Goal: Information Seeking & Learning: Learn about a topic

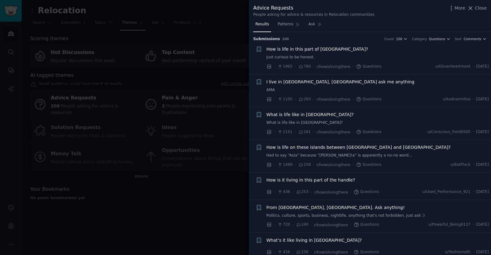
scroll to position [556, 0]
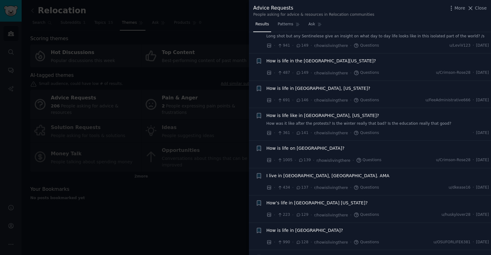
click at [483, 8] on span "Close" at bounding box center [481, 8] width 12 height 6
click at [482, 8] on div "Relocation Info Edit Share Add Search Subreddits 1 Topics 15 Themes Ask Product…" at bounding box center [256, 127] width 469 height 255
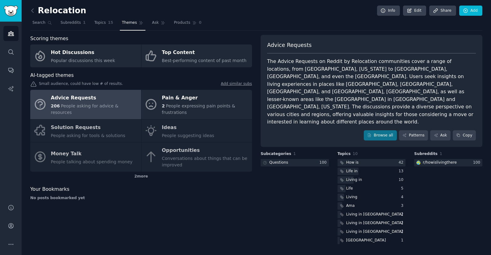
click at [290, 31] on div "Relocation Info Edit Share Add Search Subreddits 1 Topics 15 Themes Ask Product…" at bounding box center [256, 127] width 452 height 237
click at [34, 10] on icon at bounding box center [32, 10] width 6 height 6
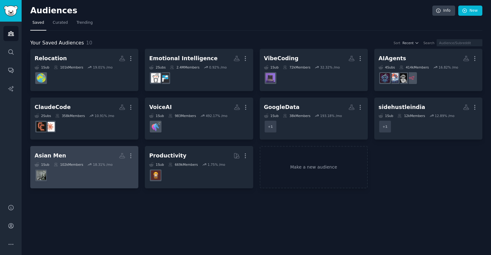
click at [85, 167] on dd at bounding box center [84, 175] width 99 height 17
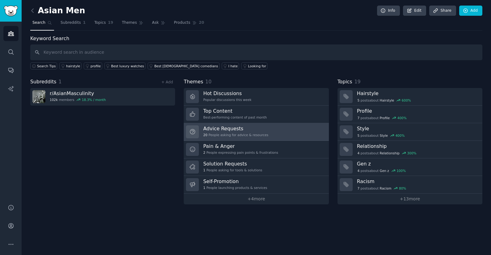
click at [244, 130] on h3 "Advice Requests" at bounding box center [235, 128] width 65 height 6
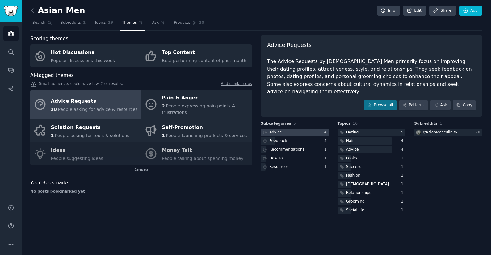
click at [302, 129] on div at bounding box center [295, 133] width 68 height 8
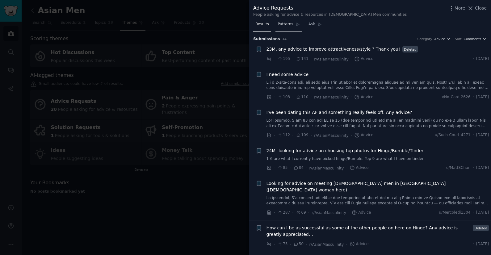
click at [290, 25] on span "Patterns" at bounding box center [284, 25] width 15 height 6
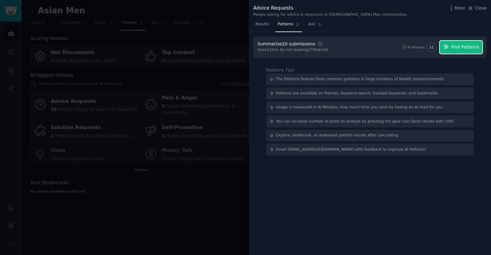
click at [448, 47] on icon "button" at bounding box center [446, 47] width 6 height 6
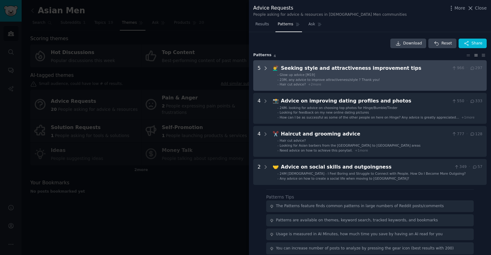
click at [268, 70] on icon at bounding box center [266, 68] width 6 height 6
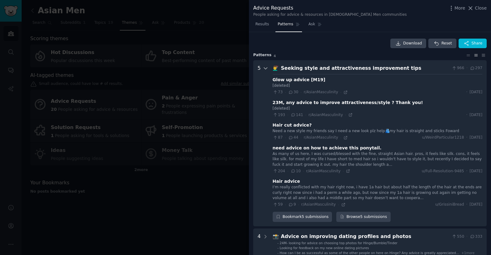
click at [265, 69] on icon at bounding box center [266, 68] width 6 height 6
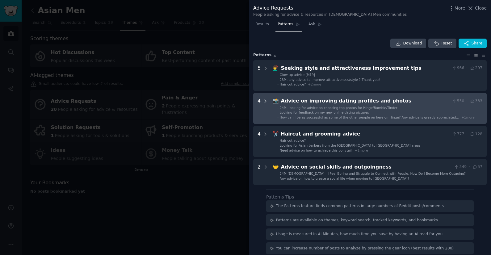
click at [264, 102] on icon at bounding box center [266, 101] width 6 height 6
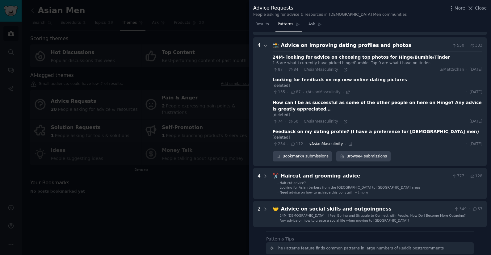
scroll to position [59, 0]
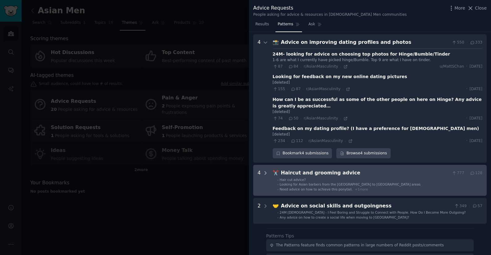
click at [265, 172] on icon at bounding box center [266, 173] width 6 height 6
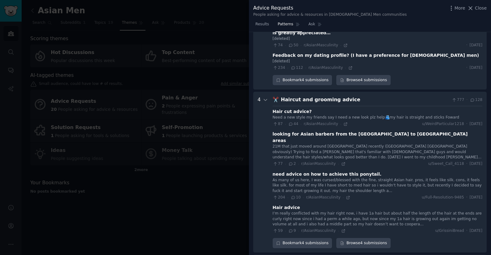
scroll to position [152, 0]
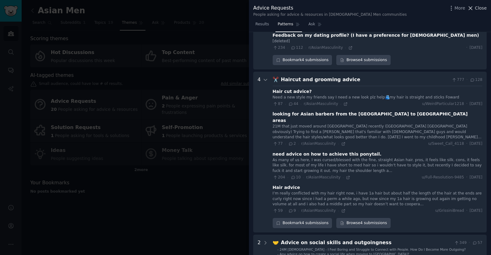
click at [476, 10] on span "Close" at bounding box center [481, 8] width 12 height 6
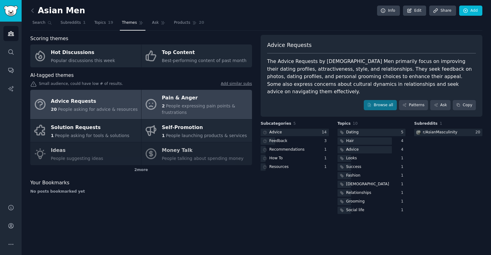
click at [190, 110] on div "2 People expressing pain points & frustrations" at bounding box center [205, 109] width 87 height 13
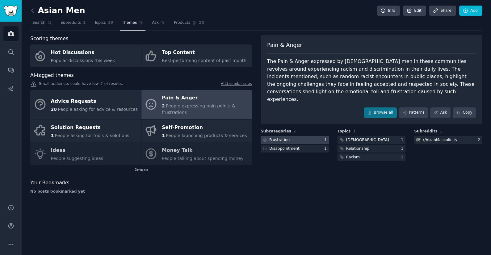
click at [305, 136] on div at bounding box center [295, 140] width 68 height 8
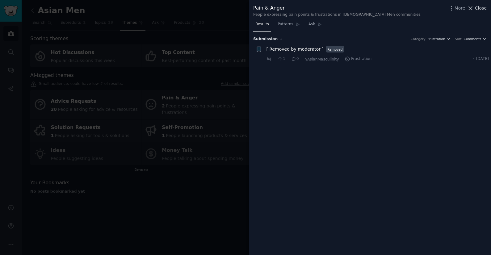
click at [475, 6] on button "Close" at bounding box center [476, 8] width 19 height 6
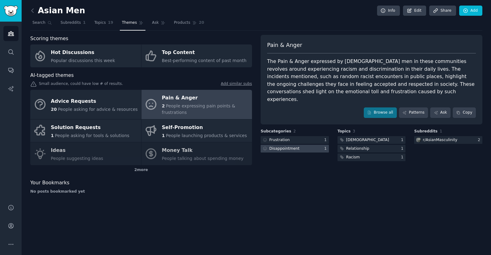
click at [277, 146] on div "Disappointment" at bounding box center [284, 149] width 30 height 6
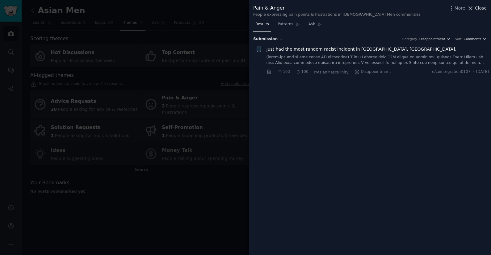
click at [485, 9] on span "Close" at bounding box center [481, 8] width 12 height 6
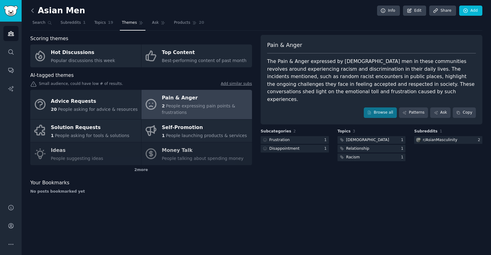
click at [31, 10] on icon at bounding box center [32, 10] width 6 height 6
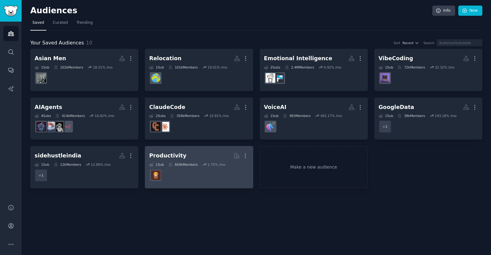
click at [190, 173] on dd at bounding box center [198, 175] width 99 height 17
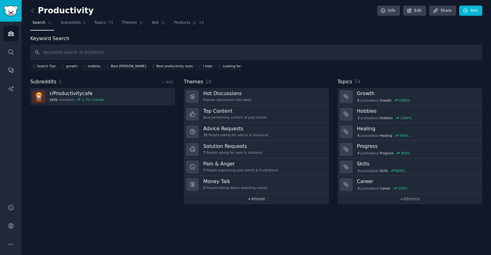
click at [256, 200] on link "+ 4 more" at bounding box center [256, 199] width 145 height 11
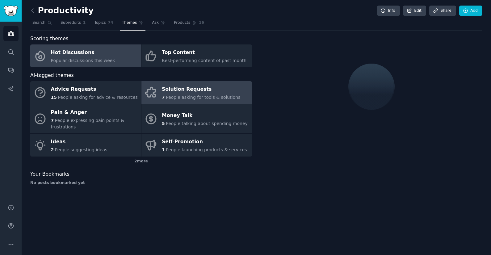
click at [181, 94] on div "Solution Requests" at bounding box center [201, 90] width 78 height 10
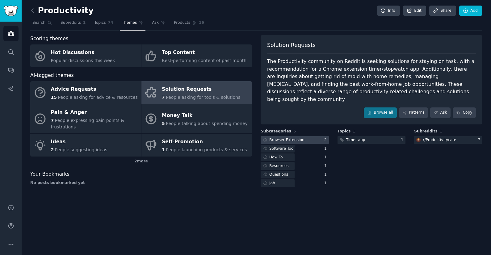
click at [301, 137] on div "Browser Extension" at bounding box center [286, 140] width 35 height 6
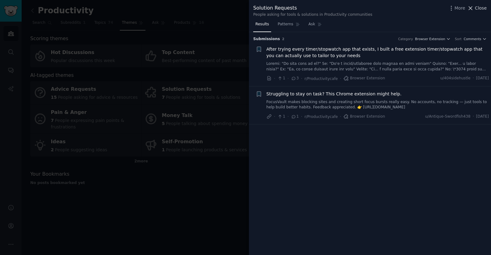
click at [478, 10] on span "Close" at bounding box center [481, 8] width 12 height 6
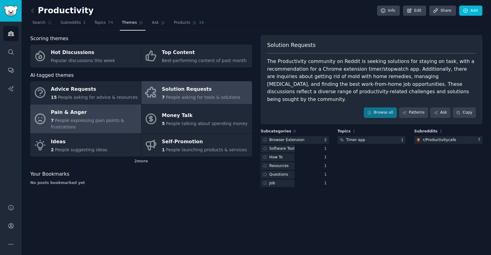
click at [70, 117] on div "7 People expressing pain points & frustrations" at bounding box center [94, 123] width 87 height 13
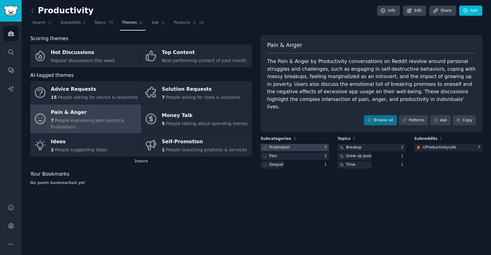
click at [311, 144] on div at bounding box center [295, 148] width 68 height 8
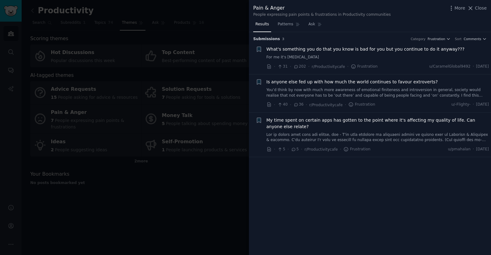
click at [377, 90] on link "You’d think by now with much more awareness of emotional finiteness and introve…" at bounding box center [377, 92] width 223 height 11
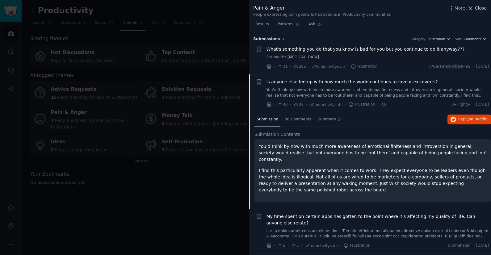
click at [475, 10] on span "Close" at bounding box center [481, 8] width 12 height 6
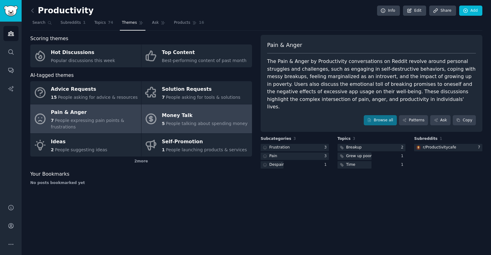
click at [188, 113] on div "Money Talk" at bounding box center [205, 116] width 86 height 10
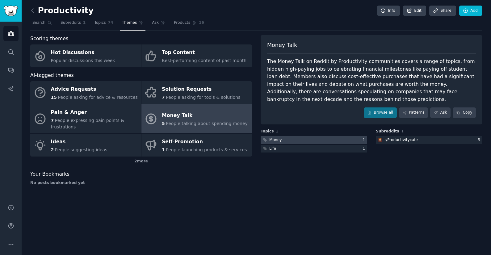
click at [329, 143] on div at bounding box center [314, 140] width 106 height 8
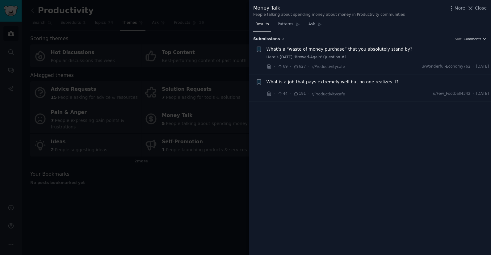
click at [367, 82] on span "What is a job that pays extremely well but no one realizes it?" at bounding box center [332, 82] width 132 height 6
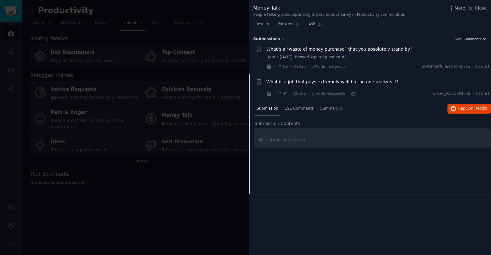
click at [356, 85] on div "What is a job that pays extremely well but no one realizes it?" at bounding box center [377, 83] width 223 height 9
click at [353, 83] on span "What is a job that pays extremely well but no one realizes it?" at bounding box center [332, 82] width 132 height 6
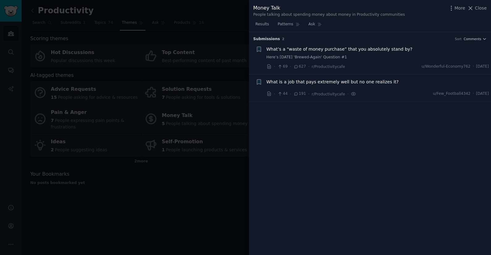
click at [307, 87] on div "What is a job that pays extremely well but no one realizes it?" at bounding box center [377, 83] width 223 height 9
click at [300, 94] on span "191" at bounding box center [299, 94] width 13 height 6
click at [297, 93] on icon at bounding box center [296, 94] width 6 height 4
click at [303, 82] on span "What is a job that pays extremely well but no one realizes it?" at bounding box center [332, 82] width 132 height 6
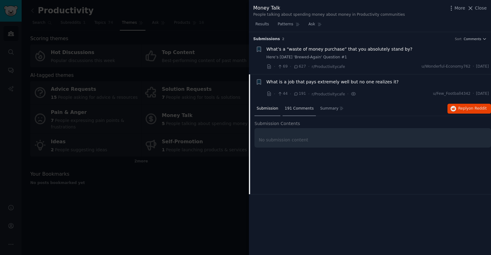
click at [297, 110] on span "191 Comments" at bounding box center [299, 109] width 29 height 6
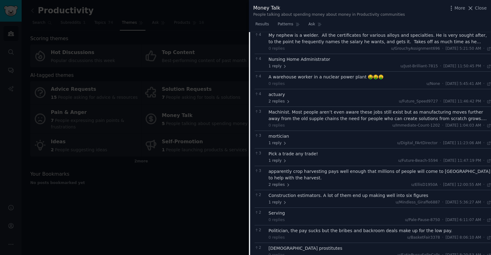
scroll to position [379, 0]
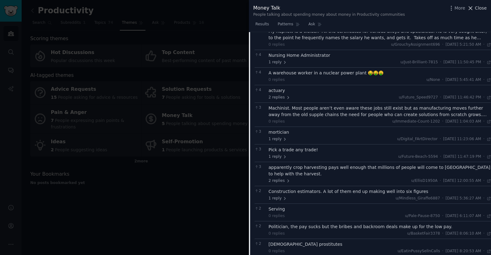
click at [478, 8] on span "Close" at bounding box center [481, 8] width 12 height 6
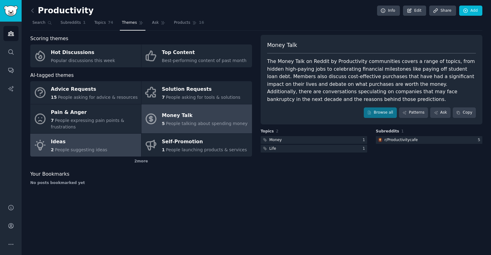
click at [81, 142] on div "Ideas" at bounding box center [79, 142] width 56 height 10
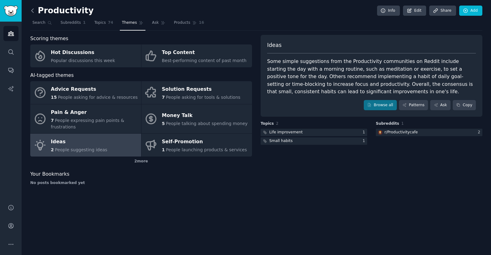
click at [33, 10] on icon at bounding box center [32, 10] width 6 height 6
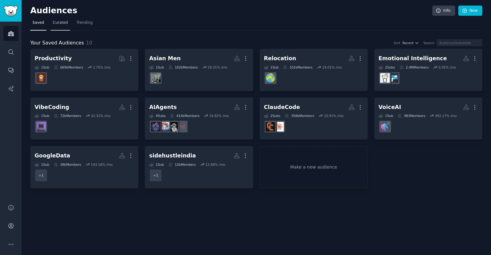
click at [64, 24] on span "Curated" at bounding box center [60, 23] width 15 height 6
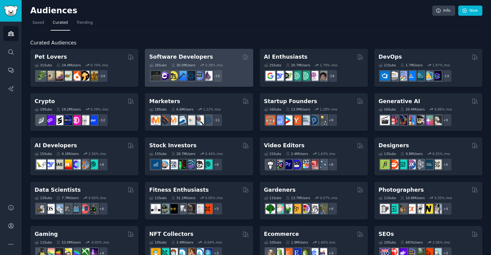
scroll to position [9, 0]
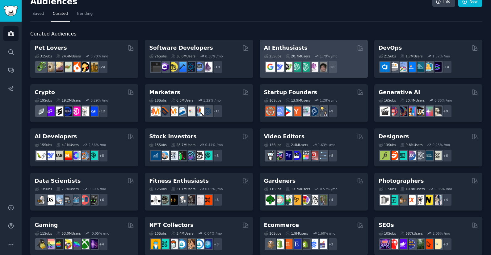
click at [315, 47] on div "AI Enthusiasts" at bounding box center [313, 48] width 99 height 8
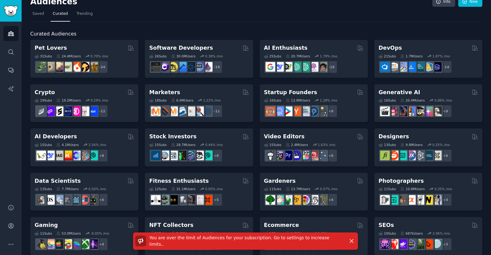
click at [282, 243] on span "You are over the limit of Audiences for your subscription. Go to settings to in…" at bounding box center [239, 240] width 180 height 11
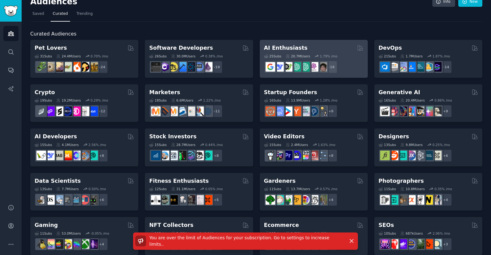
scroll to position [10, 0]
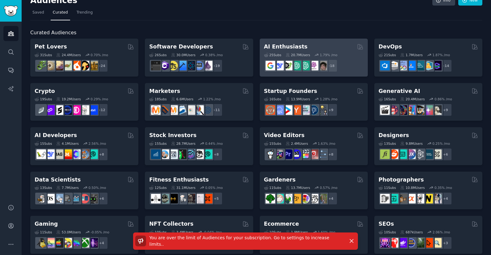
click at [349, 60] on div "+ 18" at bounding box center [313, 65] width 99 height 13
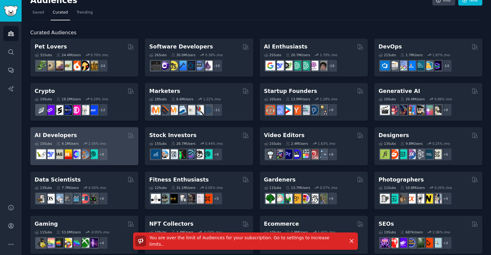
click at [115, 155] on div "+ 8" at bounding box center [84, 154] width 99 height 13
click at [131, 152] on div "+ 8" at bounding box center [84, 154] width 99 height 13
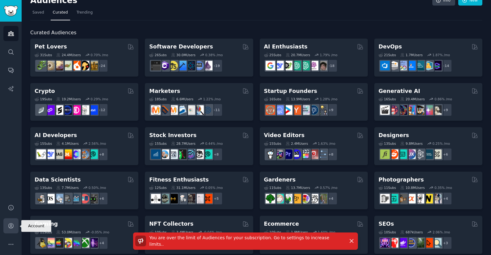
click at [12, 226] on icon "Sidebar" at bounding box center [11, 226] width 6 height 6
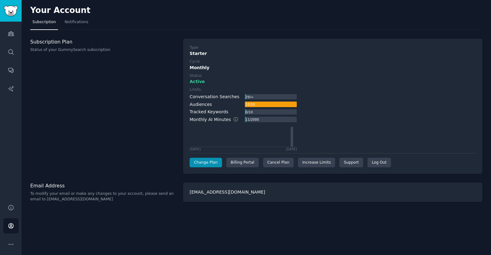
click at [207, 104] on div "Audiences" at bounding box center [201, 104] width 22 height 6
click at [12, 33] on icon "Sidebar" at bounding box center [11, 33] width 6 height 4
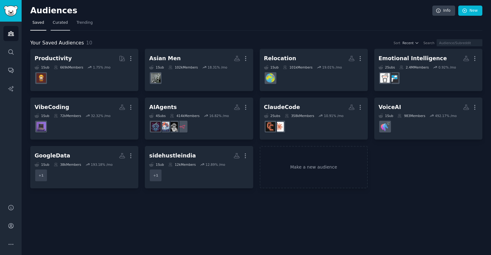
click at [63, 27] on link "Curated" at bounding box center [60, 24] width 19 height 13
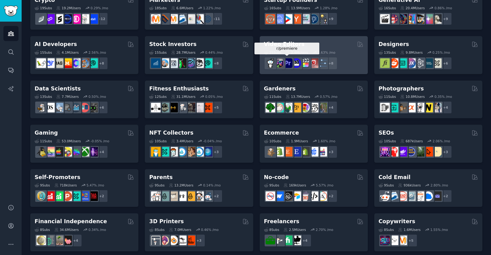
scroll to position [106, 0]
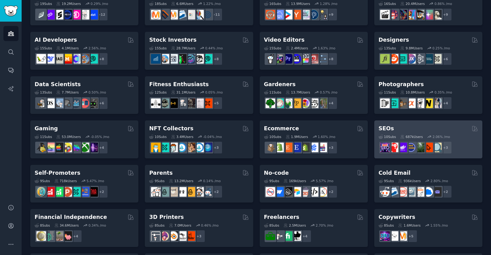
click at [406, 127] on div "SEOs" at bounding box center [427, 129] width 99 height 8
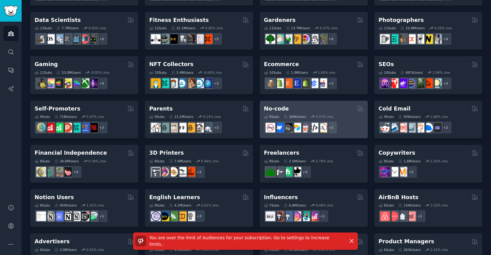
scroll to position [173, 0]
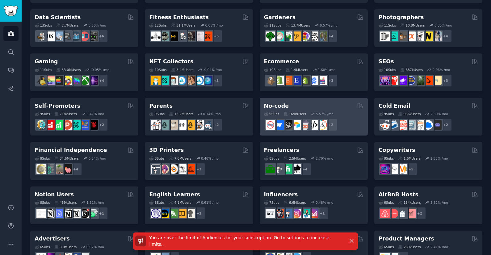
click at [335, 110] on div "9 Sub s 169k Users 5.57 % /mo r/nocodedevelopers, r/lowcode + 2" at bounding box center [313, 121] width 99 height 22
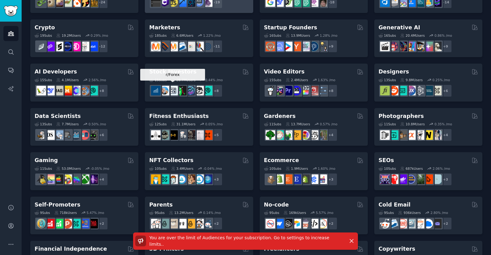
scroll to position [0, 0]
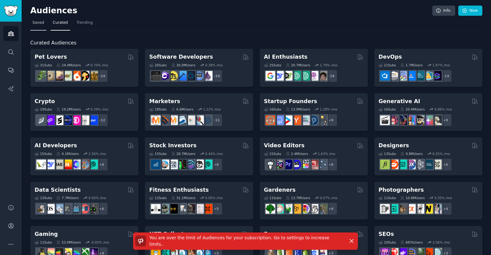
click at [42, 23] on span "Saved" at bounding box center [38, 23] width 12 height 6
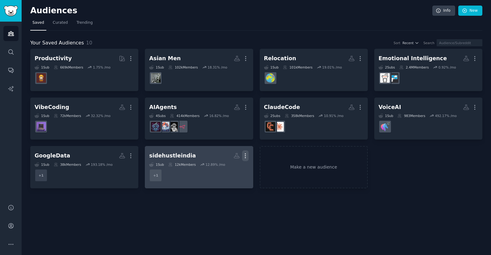
click at [246, 156] on icon "button" at bounding box center [245, 155] width 6 height 6
click at [230, 168] on p "Delete" at bounding box center [228, 168] width 14 height 6
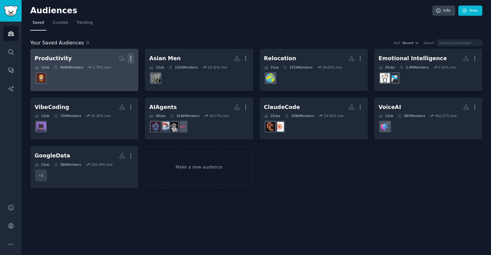
click at [132, 58] on icon "button" at bounding box center [130, 58] width 6 height 6
click at [110, 72] on p "Delete" at bounding box center [114, 71] width 14 height 6
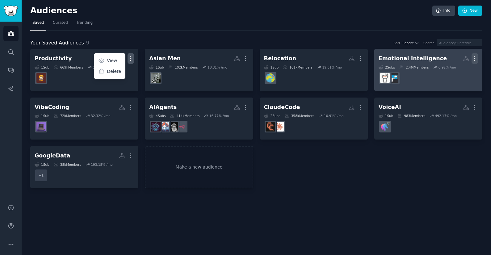
click at [475, 58] on icon "button" at bounding box center [474, 58] width 6 height 6
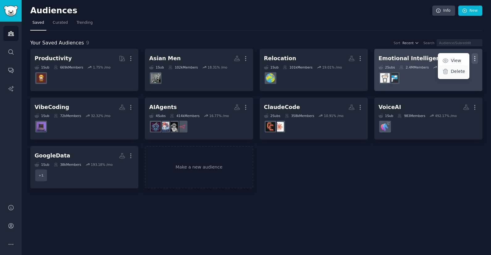
click at [452, 69] on p "Delete" at bounding box center [458, 71] width 14 height 6
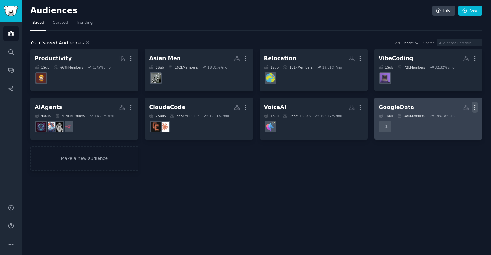
click at [473, 107] on icon "button" at bounding box center [474, 107] width 6 height 6
click at [458, 120] on p "Delete" at bounding box center [458, 120] width 14 height 6
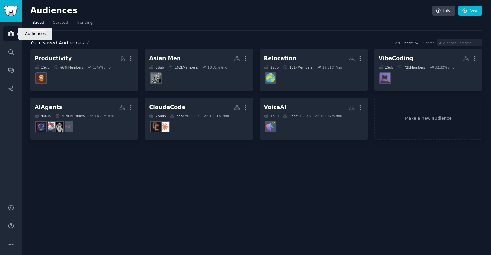
click at [12, 31] on icon "Sidebar" at bounding box center [11, 33] width 6 height 6
click at [54, 23] on span "Curated" at bounding box center [60, 23] width 15 height 6
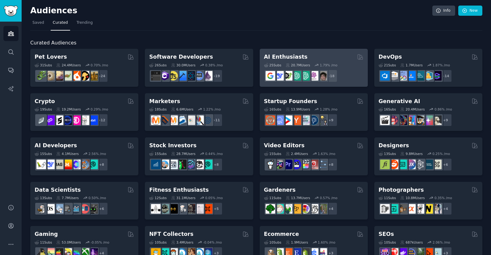
click at [353, 76] on div "+ 18" at bounding box center [313, 75] width 99 height 13
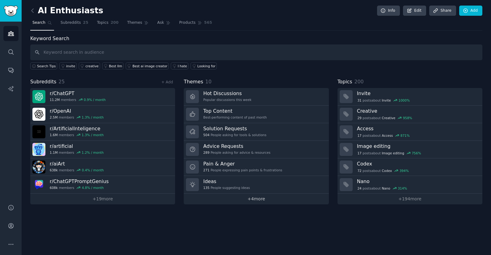
click at [255, 200] on link "+ 4 more" at bounding box center [256, 199] width 145 height 11
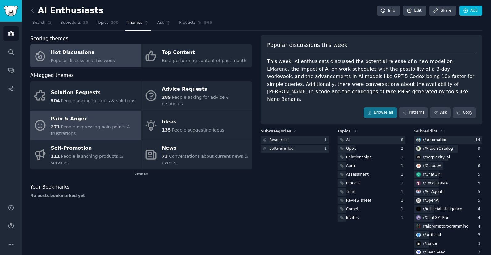
click at [82, 124] on span "People expressing pain points & frustrations" at bounding box center [90, 129] width 79 height 11
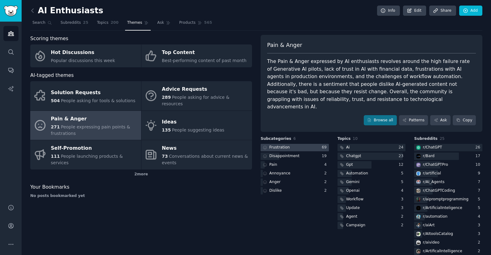
click at [304, 144] on div at bounding box center [295, 148] width 68 height 8
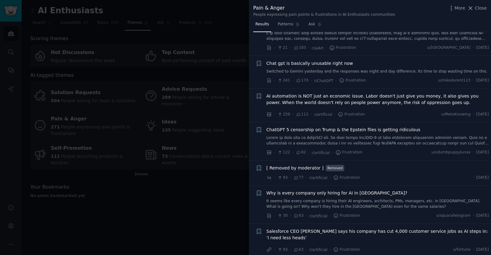
scroll to position [178, 0]
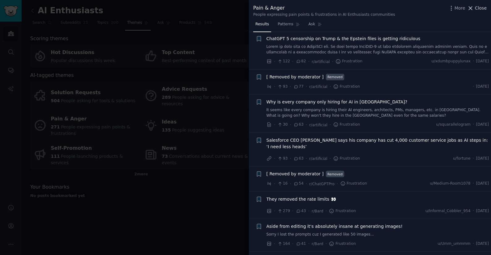
click at [482, 8] on span "Close" at bounding box center [481, 8] width 12 height 6
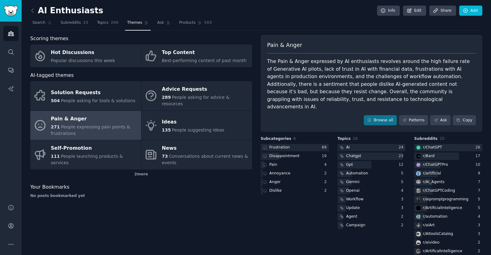
click at [32, 7] on link at bounding box center [34, 11] width 8 height 10
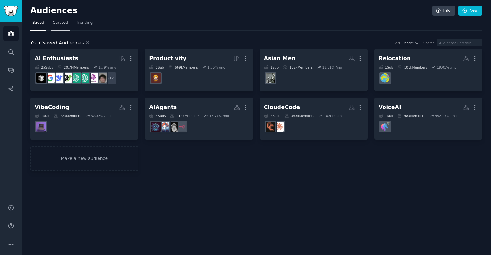
click at [64, 27] on link "Curated" at bounding box center [60, 24] width 19 height 13
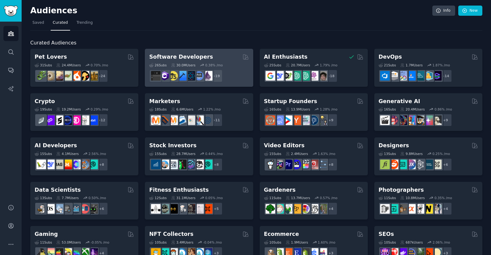
click at [231, 70] on div "+ 19" at bounding box center [198, 75] width 99 height 13
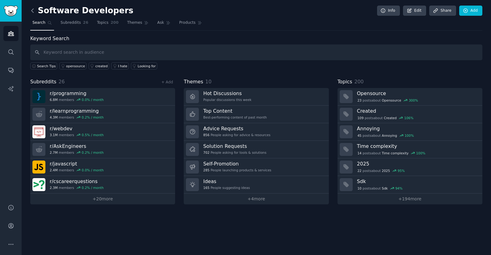
click at [33, 10] on icon at bounding box center [32, 10] width 6 height 6
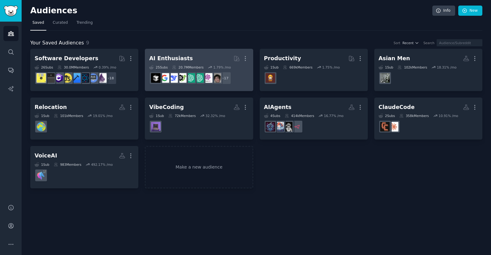
click at [190, 59] on h2 "AI Enthusiasts Curated by GummySearch More" at bounding box center [198, 58] width 99 height 11
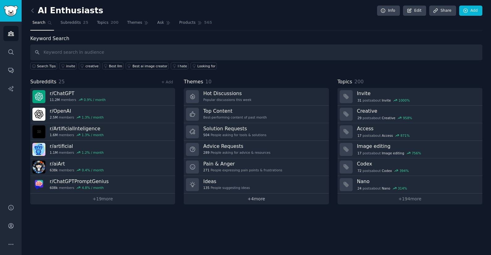
click at [259, 201] on link "+ 4 more" at bounding box center [256, 199] width 145 height 11
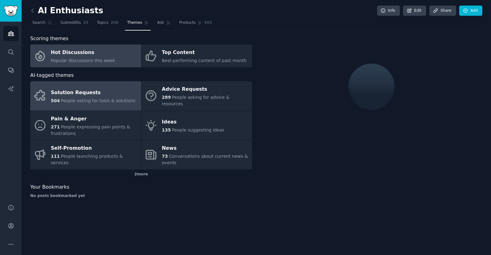
click at [73, 98] on span "People asking for tools & solutions" at bounding box center [98, 100] width 74 height 5
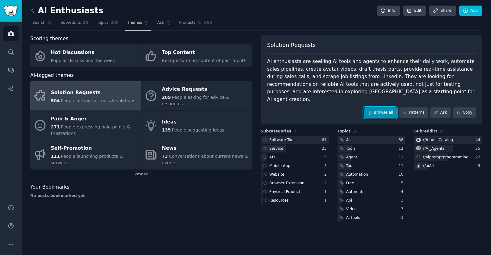
click at [377, 107] on link "Browse all" at bounding box center [380, 112] width 33 height 10
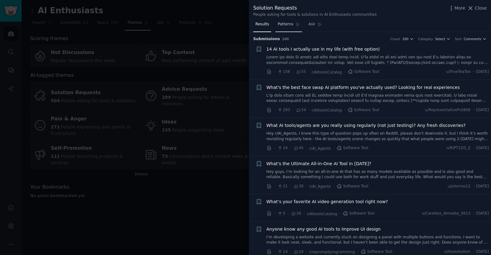
click at [288, 27] on span "Patterns" at bounding box center [284, 25] width 15 height 6
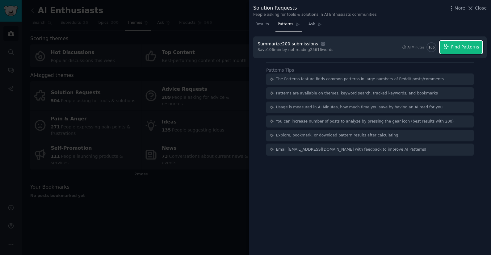
click at [452, 51] on button "Find Patterns" at bounding box center [461, 47] width 43 height 13
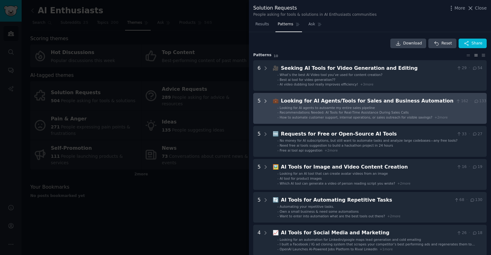
click at [265, 101] on icon at bounding box center [266, 100] width 2 height 3
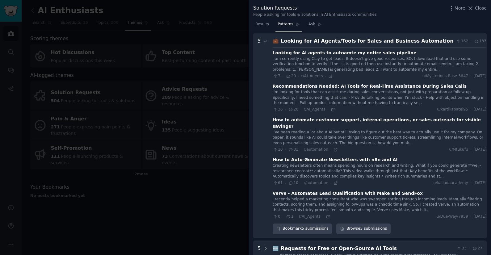
scroll to position [56, 0]
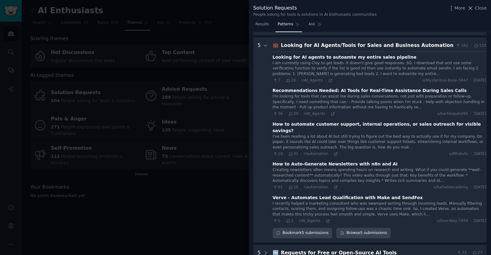
click at [288, 80] on icon at bounding box center [289, 80] width 6 height 4
click at [289, 80] on icon at bounding box center [288, 80] width 3 height 3
click at [345, 74] on div "I am currently using Clay to get leads. It doesn't give good responses. SO, I d…" at bounding box center [380, 68] width 214 height 16
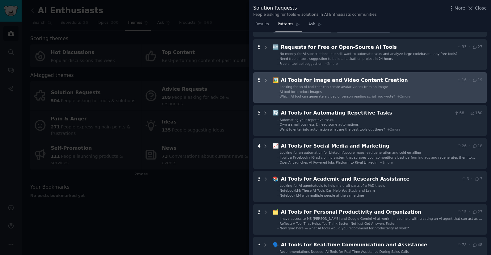
scroll to position [266, 0]
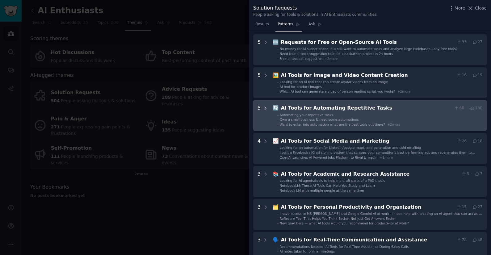
click at [265, 106] on icon at bounding box center [266, 107] width 2 height 3
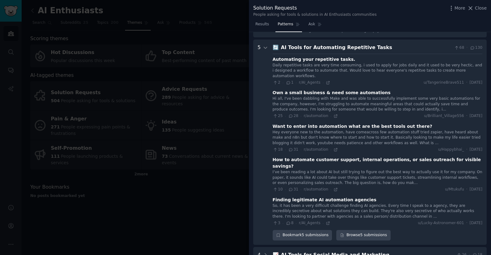
scroll to position [328, 0]
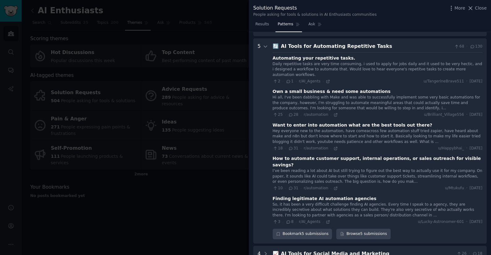
click at [373, 101] on div "Hi all, I've been dabbling with Make and was able to successfully implement som…" at bounding box center [378, 103] width 210 height 16
click at [364, 95] on div "Hi all, I've been dabbling with Make and was able to successfully implement som…" at bounding box center [378, 103] width 210 height 16
click at [365, 88] on div "Own a small business & need some automations" at bounding box center [332, 91] width 118 height 6
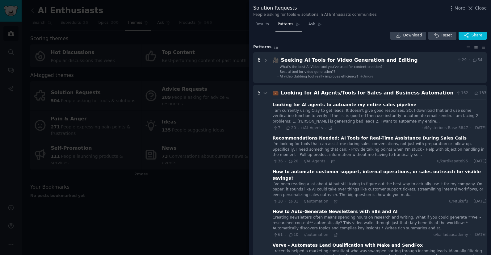
scroll to position [0, 0]
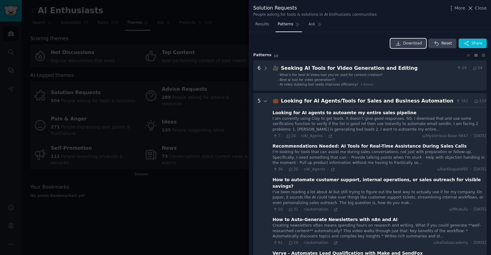
click at [401, 46] on link "Download" at bounding box center [408, 44] width 36 height 10
click at [452, 29] on div "Results Patterns Ask" at bounding box center [370, 25] width 242 height 13
click at [264, 24] on span "Results" at bounding box center [262, 25] width 14 height 6
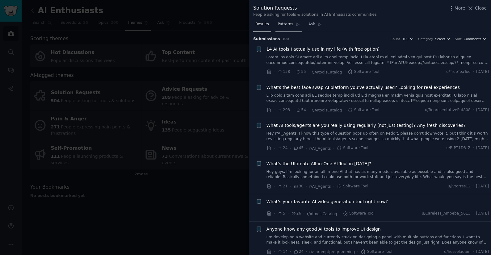
click at [284, 26] on span "Patterns" at bounding box center [284, 25] width 15 height 6
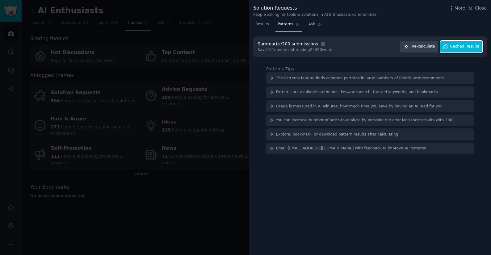
click at [460, 47] on span "Cached Results" at bounding box center [464, 47] width 29 height 6
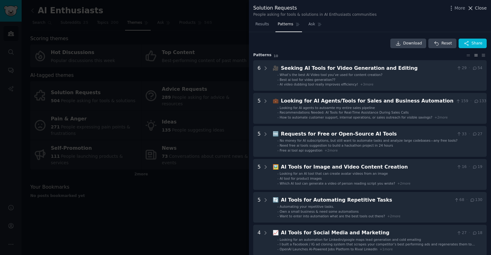
click at [476, 7] on span "Close" at bounding box center [481, 8] width 12 height 6
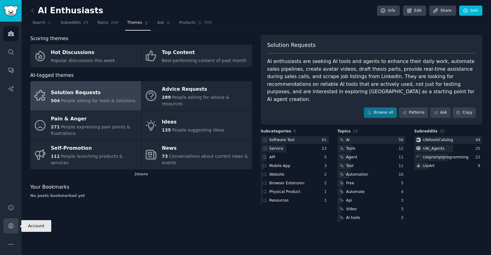
click at [10, 225] on icon "Sidebar" at bounding box center [11, 226] width 6 height 6
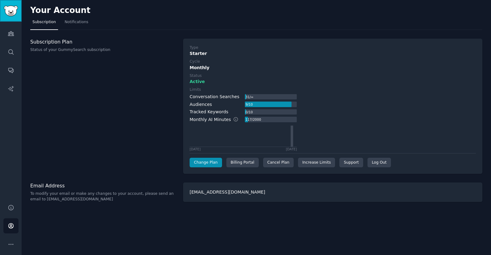
click at [13, 9] on img "Sidebar" at bounding box center [11, 11] width 14 height 11
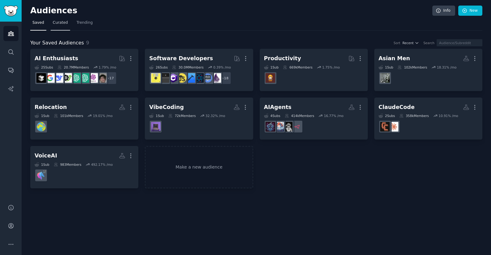
click at [57, 24] on span "Curated" at bounding box center [60, 23] width 15 height 6
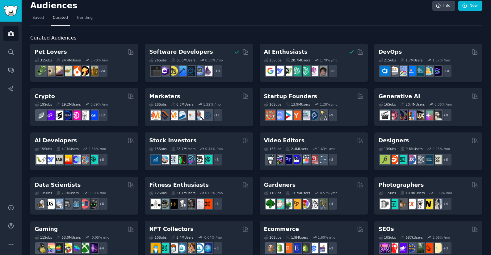
scroll to position [5, 0]
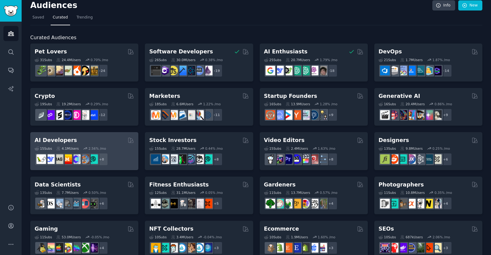
click at [91, 143] on div "AI Developers" at bounding box center [84, 140] width 99 height 8
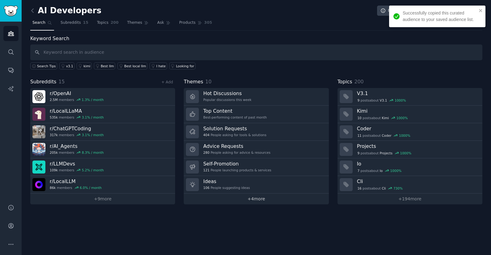
click at [253, 198] on link "+ 4 more" at bounding box center [256, 199] width 145 height 11
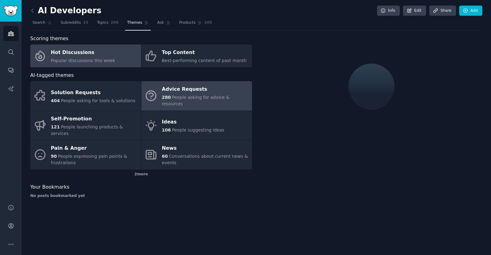
click at [206, 95] on span "People asking for advice & resources" at bounding box center [196, 100] width 68 height 11
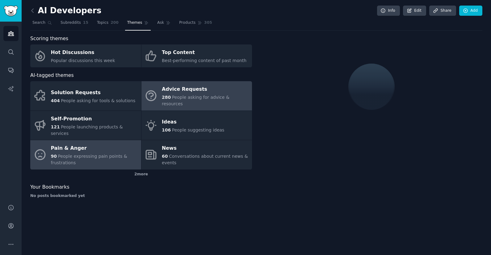
click at [78, 154] on span "People expressing pain points & frustrations" at bounding box center [89, 159] width 76 height 11
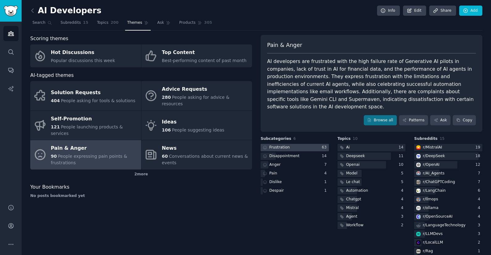
click at [304, 144] on div at bounding box center [295, 148] width 68 height 8
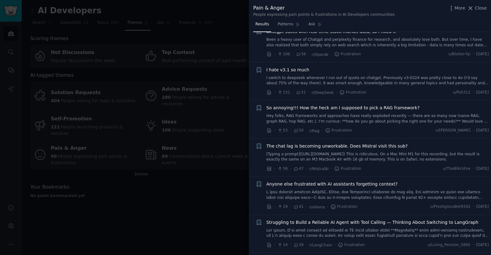
scroll to position [207, 0]
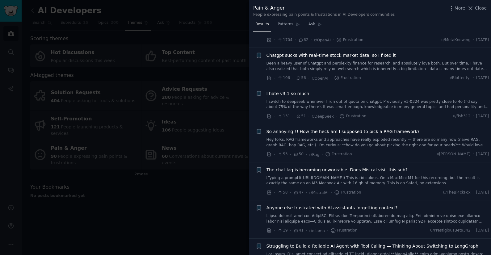
click at [350, 63] on link "Been a heavy user of Chatgpt and perplexity finance for research, and absolutel…" at bounding box center [377, 66] width 223 height 11
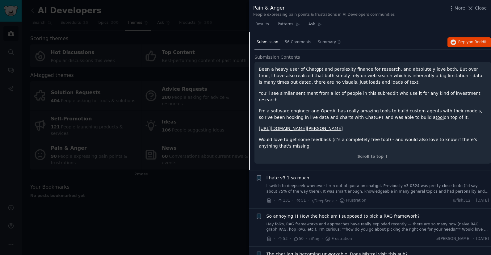
scroll to position [258, 0]
click at [371, 110] on div "Been a heavy user of Chatgpt and perplexity finance for research, and absolutel…" at bounding box center [373, 107] width 228 height 83
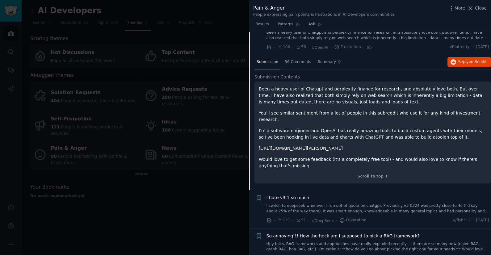
scroll to position [238, 0]
click at [290, 60] on span "56 Comments" at bounding box center [298, 63] width 27 height 6
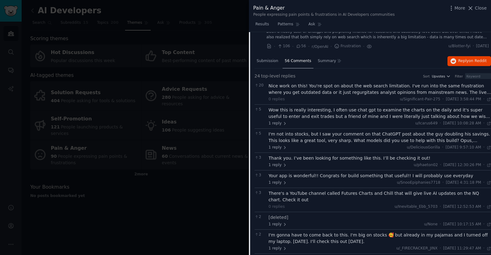
scroll to position [240, 0]
click at [354, 88] on div "Nice work on this! You're spot on about the web search limitation. I've run int…" at bounding box center [380, 87] width 223 height 13
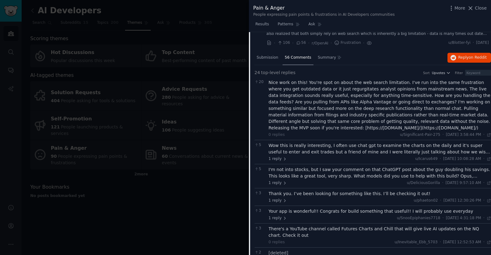
scroll to position [243, 0]
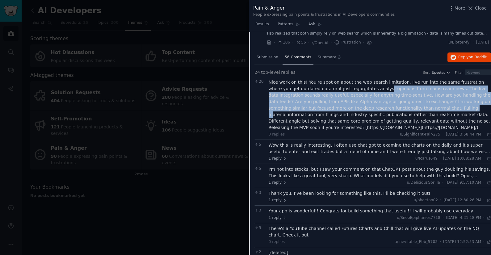
drag, startPoint x: 361, startPoint y: 85, endPoint x: 419, endPoint y: 106, distance: 61.4
click at [419, 106] on div "Nice work on this! You're spot on about the web search limitation. I've run int…" at bounding box center [380, 105] width 223 height 52
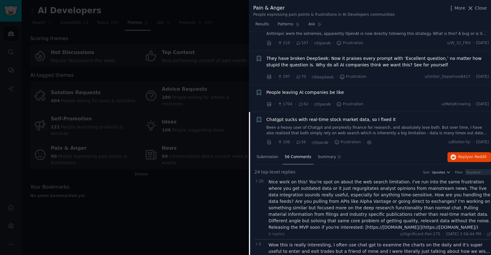
scroll to position [107, 0]
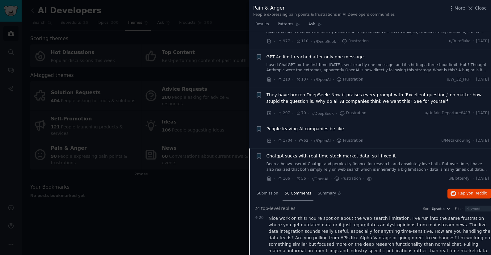
click at [385, 161] on link "Been a heavy user of Chatgpt and perplexity finance for research, and absolutel…" at bounding box center [377, 166] width 223 height 11
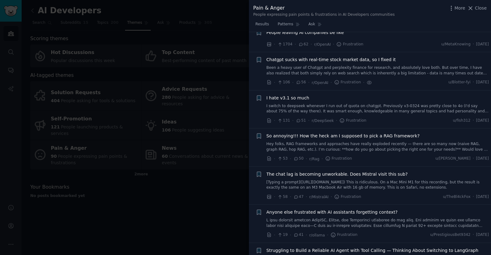
scroll to position [218, 0]
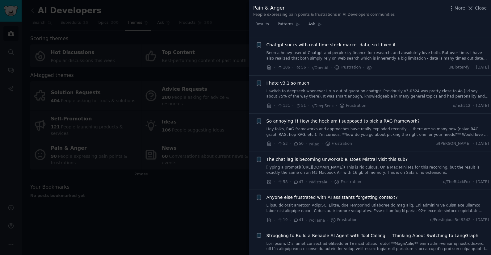
click at [320, 50] on link "Been a heavy user of Chatgpt and perplexity finance for research, and absolutel…" at bounding box center [377, 55] width 223 height 11
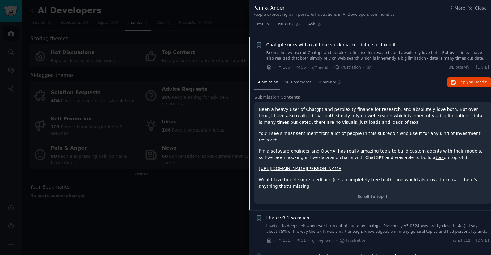
click at [409, 148] on p "I'm a software engineer and OpenAI has really amazing tools to build custom age…" at bounding box center [373, 154] width 228 height 13
click at [436, 155] on link "tool" at bounding box center [440, 157] width 8 height 5
click at [355, 119] on p "Been a heavy user of Chatgpt and perplexity finance for research, and absolutel…" at bounding box center [373, 115] width 228 height 19
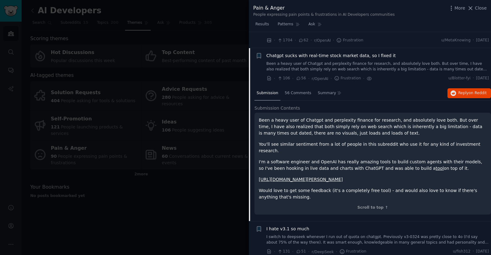
scroll to position [189, 0]
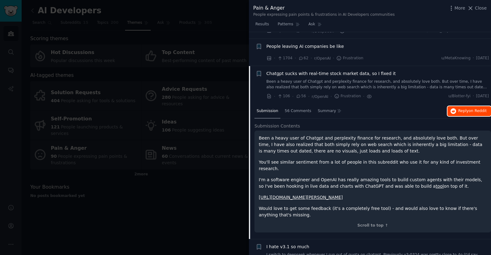
click at [464, 108] on span "Reply on Reddit" at bounding box center [472, 111] width 28 height 6
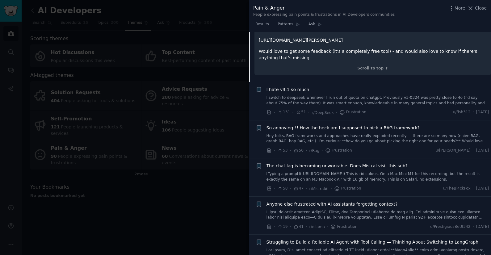
scroll to position [349, 0]
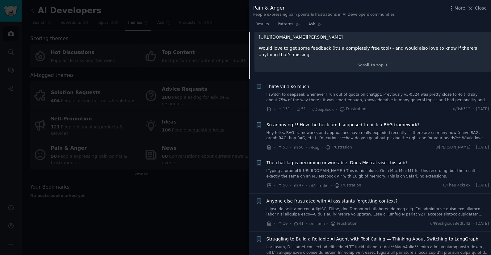
click at [378, 130] on link "Hey folks, RAG frameworks and approaches have really exploded recently — there …" at bounding box center [377, 135] width 223 height 11
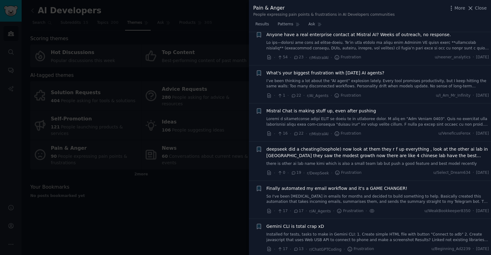
scroll to position [815, 0]
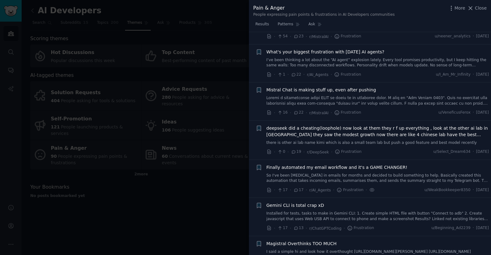
click at [376, 62] on link "I’ve been thinking a lot about the “AI agent” explosion lately. Every tool prom…" at bounding box center [377, 62] width 223 height 11
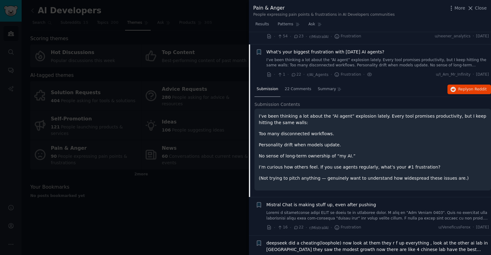
scroll to position [729, 0]
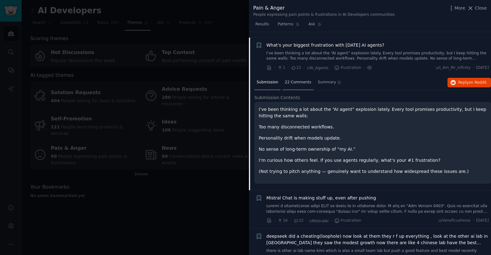
click at [294, 80] on span "22 Comments" at bounding box center [298, 83] width 27 height 6
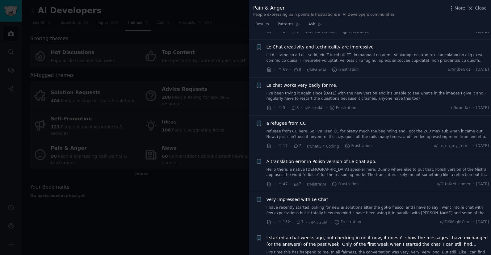
scroll to position [1646, 0]
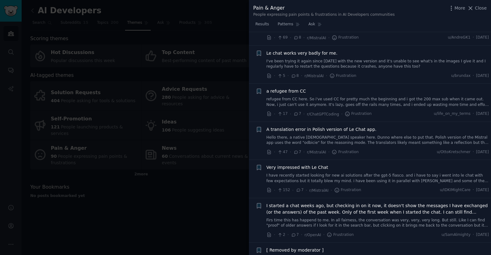
click at [221, 179] on div at bounding box center [245, 127] width 491 height 255
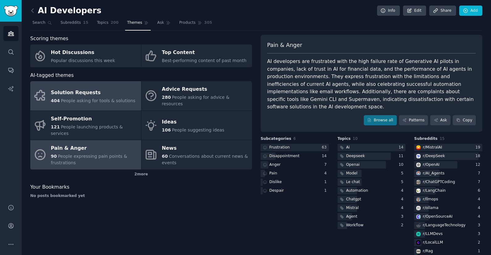
click at [95, 92] on div "Solution Requests" at bounding box center [93, 93] width 85 height 10
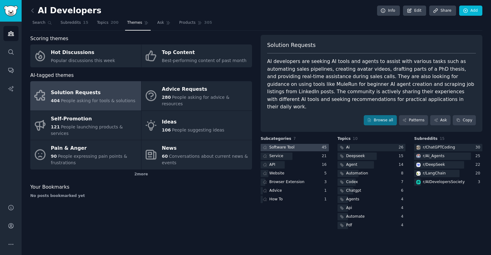
click at [314, 144] on div at bounding box center [295, 148] width 68 height 8
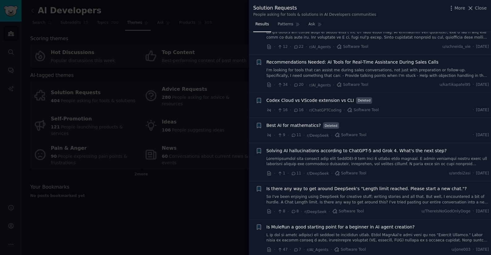
scroll to position [267, 0]
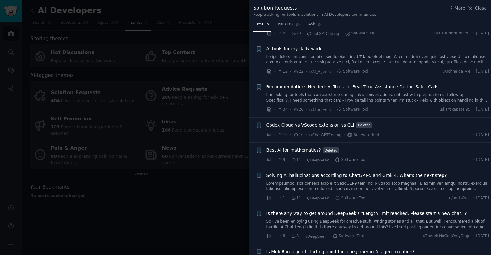
click at [390, 102] on link "I'm looking for tools that can assist me during sales conversations, not just w…" at bounding box center [377, 97] width 223 height 11
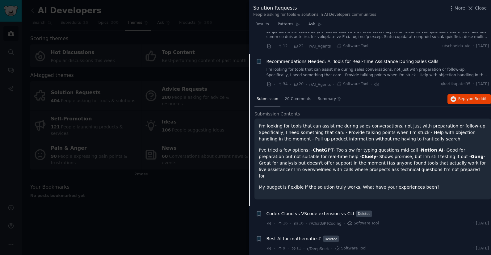
scroll to position [277, 0]
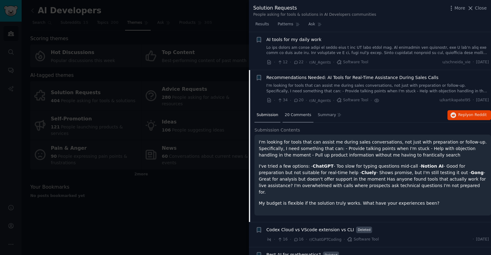
click at [300, 116] on span "20 Comments" at bounding box center [298, 115] width 27 height 6
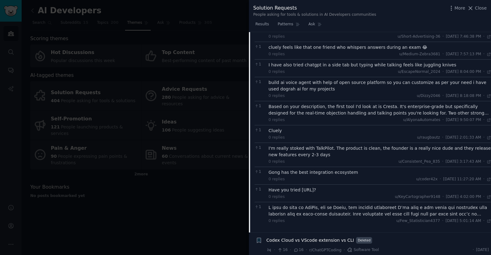
scroll to position [511, 0]
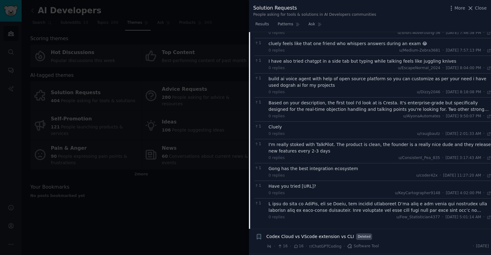
click at [368, 110] on div "Based on your description, the first tool I'd look at is Cresta. It's enterpris…" at bounding box center [380, 106] width 223 height 13
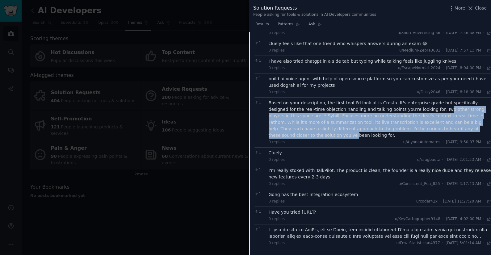
drag, startPoint x: 413, startPoint y: 110, endPoint x: 463, endPoint y: 128, distance: 53.4
click at [463, 128] on div "Based on your description, the first tool I'd look at is Cresta. It's enterpris…" at bounding box center [380, 119] width 223 height 39
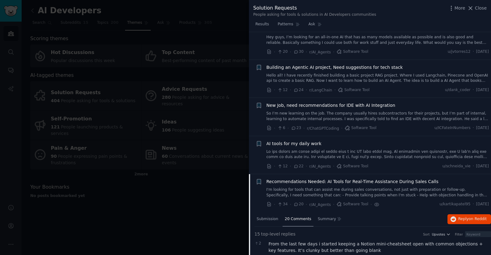
scroll to position [169, 0]
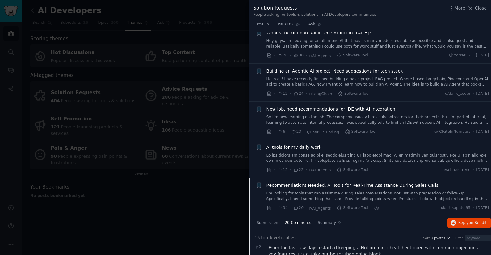
click at [343, 195] on link "I'm looking for tools that can assist me during sales conversations, not just w…" at bounding box center [377, 196] width 223 height 11
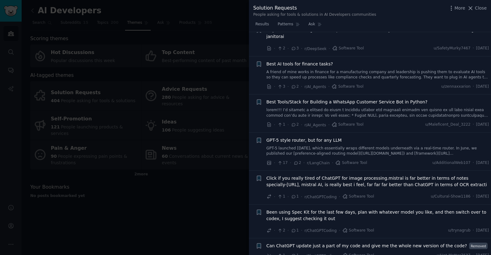
scroll to position [1356, 0]
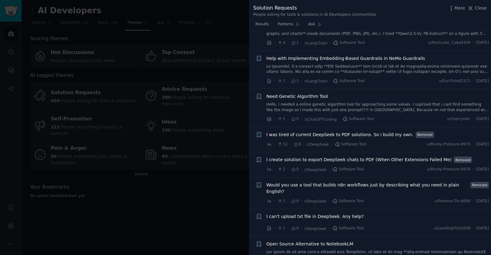
click at [373, 182] on span "Would you use a tool that builds n8n workflows just by describing what you need…" at bounding box center [367, 188] width 202 height 13
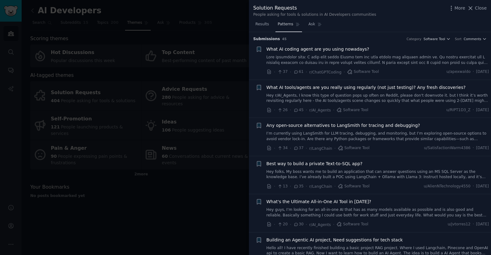
click at [290, 23] on span "Patterns" at bounding box center [284, 25] width 15 height 6
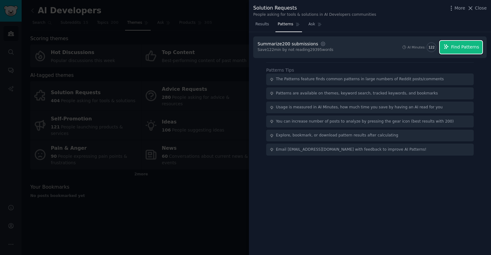
click at [467, 47] on span "Find Patterns" at bounding box center [465, 47] width 28 height 6
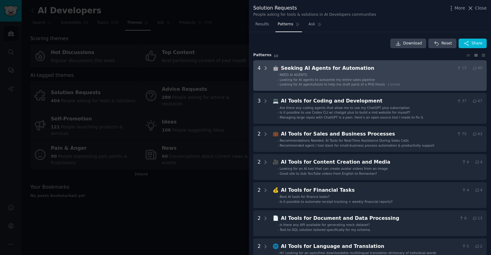
click at [265, 68] on icon at bounding box center [266, 68] width 6 height 6
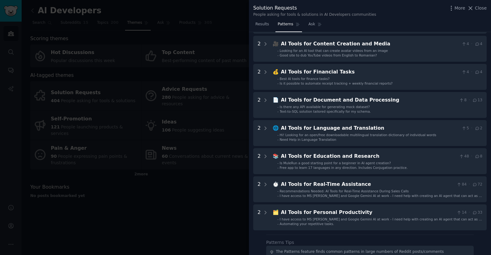
scroll to position [257, 0]
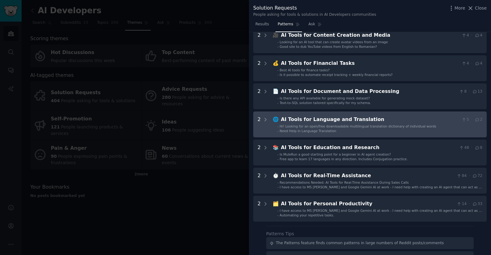
click at [360, 125] on span "Hi! Looking for an open/free downloadable multilingual translation dictionary o…" at bounding box center [358, 126] width 156 height 4
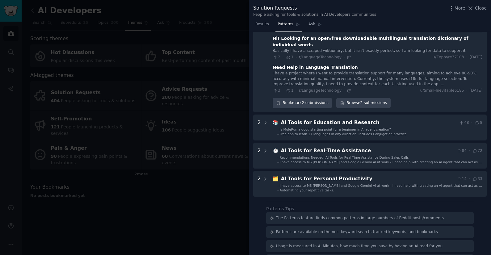
scroll to position [358, 0]
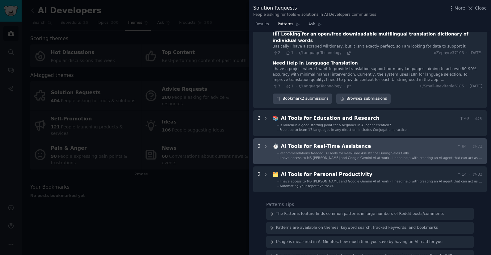
click at [370, 151] on span "Recommendations Needed: AI Tools for Real-Time Assistance During Sales Calls" at bounding box center [344, 153] width 129 height 4
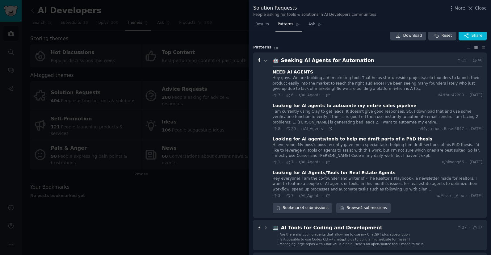
scroll to position [0, 0]
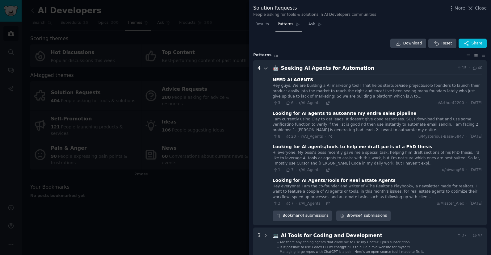
click at [264, 66] on icon at bounding box center [266, 68] width 6 height 6
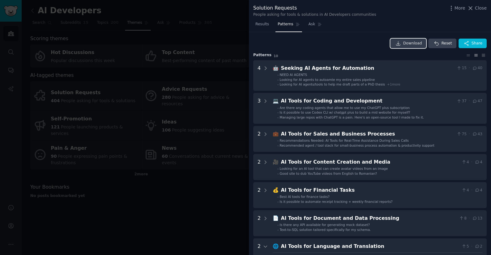
click at [409, 45] on span "Download" at bounding box center [412, 44] width 19 height 6
click at [449, 20] on div "Results Patterns Ask" at bounding box center [370, 25] width 242 height 13
click at [472, 9] on icon at bounding box center [470, 7] width 3 height 3
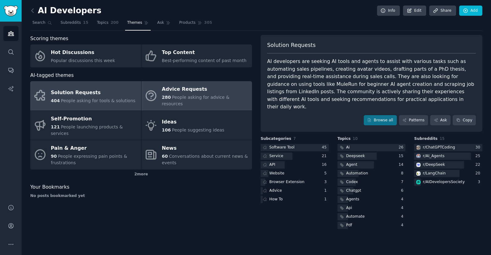
click at [202, 91] on div "Advice Requests" at bounding box center [205, 90] width 87 height 10
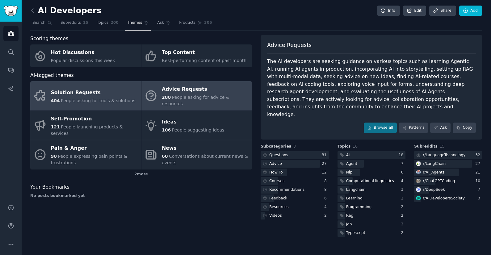
click at [60, 88] on div "Solution Requests" at bounding box center [93, 93] width 85 height 10
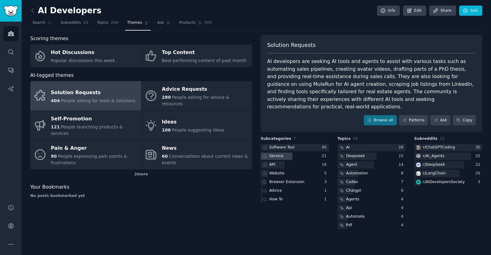
click at [284, 152] on div at bounding box center [277, 156] width 32 height 8
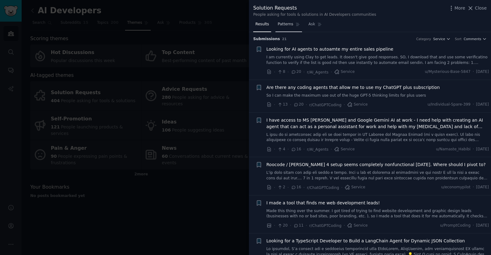
click at [292, 25] on span "Patterns" at bounding box center [284, 25] width 15 height 6
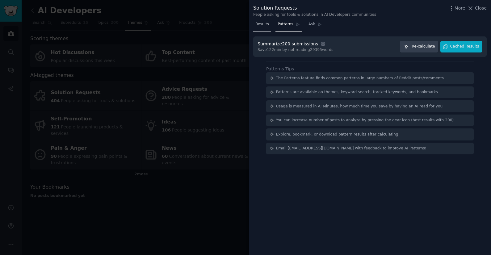
click at [259, 26] on span "Results" at bounding box center [262, 25] width 14 height 6
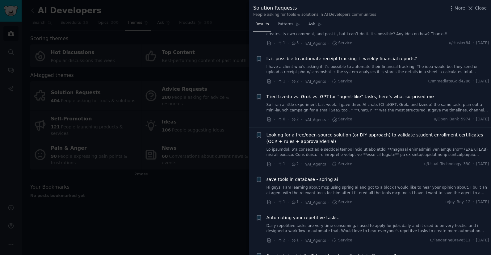
scroll to position [459, 0]
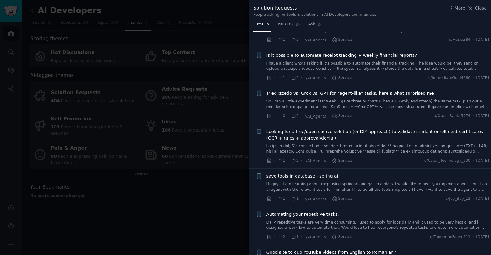
drag, startPoint x: 410, startPoint y: 45, endPoint x: 397, endPoint y: 103, distance: 60.0
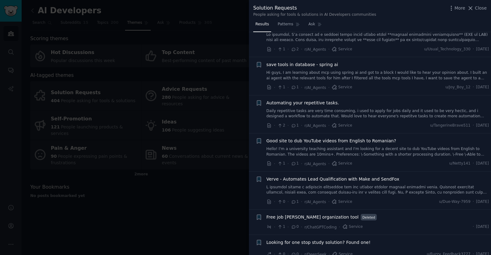
scroll to position [571, 0]
click at [229, 189] on div at bounding box center [245, 127] width 491 height 255
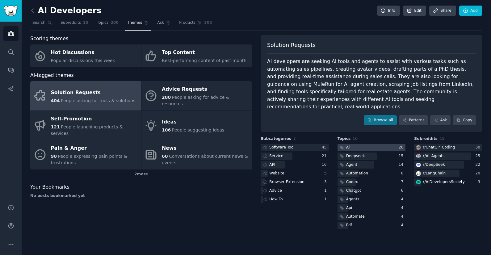
click at [361, 144] on div at bounding box center [371, 148] width 68 height 8
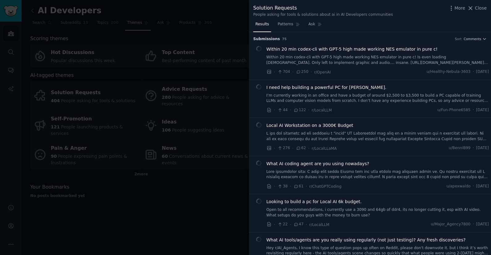
click at [201, 174] on div at bounding box center [245, 127] width 491 height 255
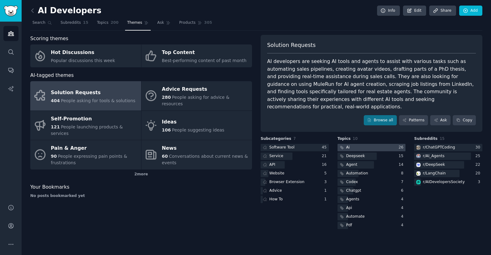
click at [366, 144] on div at bounding box center [371, 148] width 68 height 8
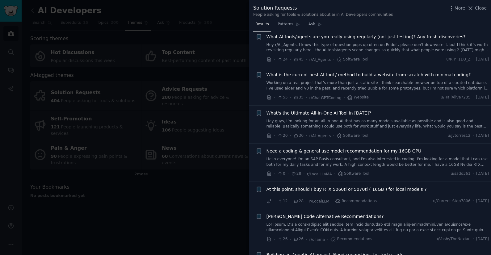
scroll to position [226, 0]
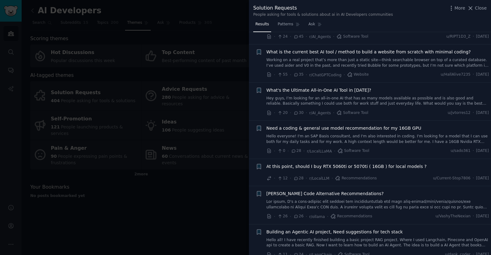
click at [196, 169] on div at bounding box center [245, 127] width 491 height 255
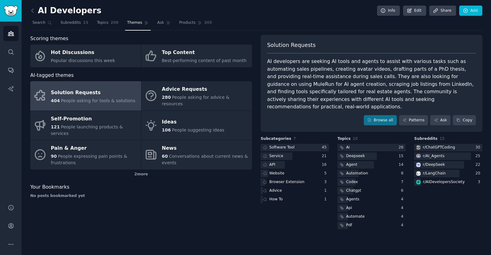
click at [191, 168] on div "Scoring themes Hot Discussions Popular discussions this week Top Content Best-p…" at bounding box center [141, 132] width 222 height 195
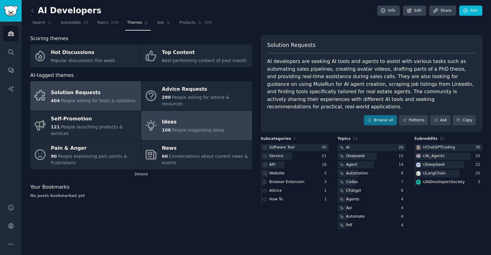
click at [185, 127] on div "106 People suggesting ideas" at bounding box center [193, 130] width 62 height 6
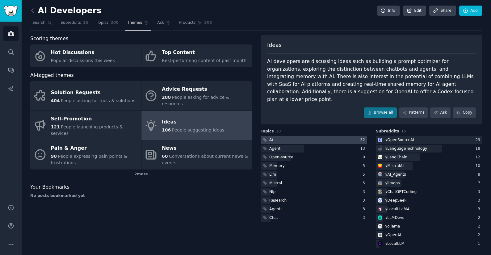
click at [292, 136] on div at bounding box center [314, 140] width 106 height 8
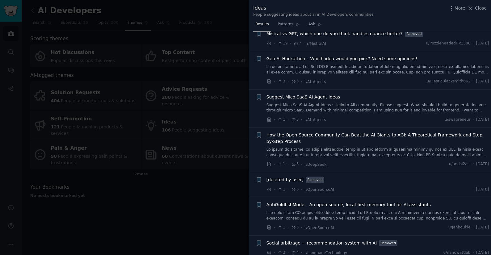
scroll to position [261, 0]
click at [390, 114] on div "Suggest Mico SaaS Ai Agent Ideas Suggest Mico SaaS Ai Agent Ideas : Hello to Al…" at bounding box center [377, 108] width 223 height 29
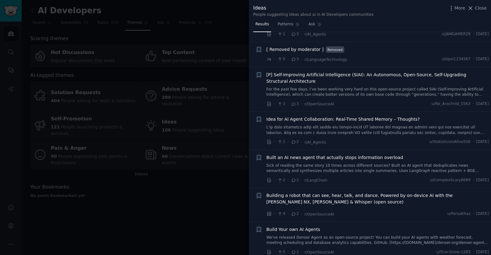
scroll to position [554, 0]
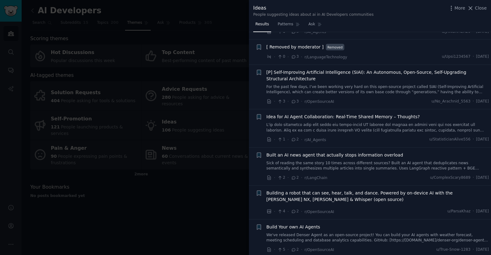
click at [187, 165] on div at bounding box center [245, 127] width 491 height 255
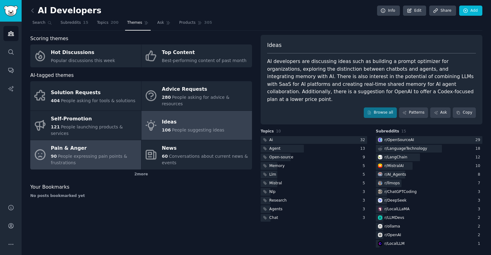
click at [92, 154] on span "People expressing pain points & frustrations" at bounding box center [89, 159] width 76 height 11
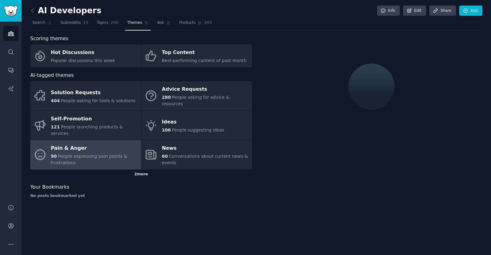
click at [135, 169] on div "2 more" at bounding box center [141, 174] width 222 height 10
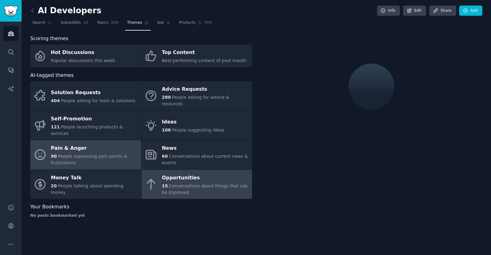
click at [231, 183] on div "15 Conversations about things that can be improved" at bounding box center [205, 189] width 87 height 13
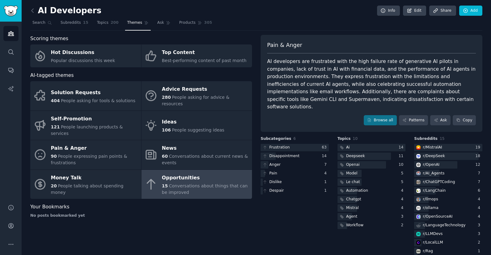
click at [216, 183] on span "Conversations about things that can be improved" at bounding box center [205, 188] width 86 height 11
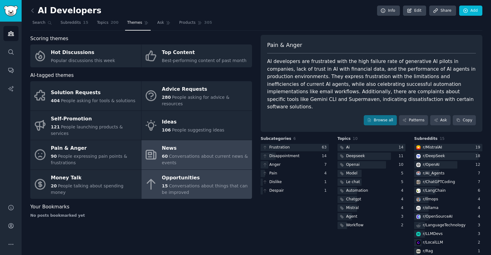
click at [213, 153] on div "60 Conversations about current news & events" at bounding box center [205, 159] width 87 height 13
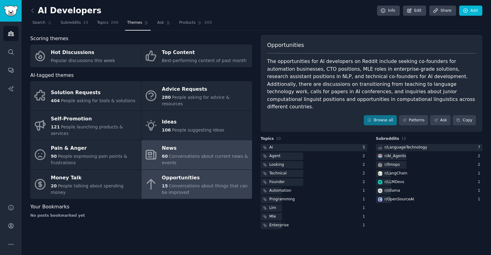
click at [204, 183] on span "Conversations about things that can be improved" at bounding box center [205, 188] width 86 height 11
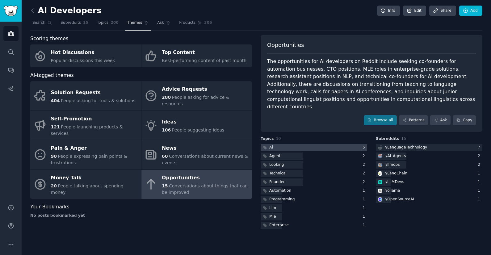
click at [294, 144] on div at bounding box center [314, 148] width 106 height 8
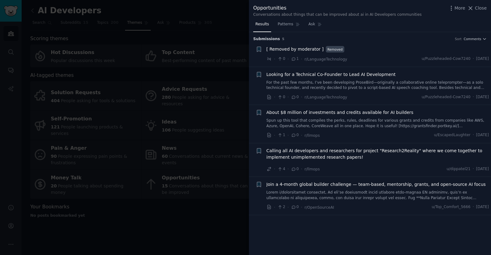
click at [220, 193] on div at bounding box center [245, 127] width 491 height 255
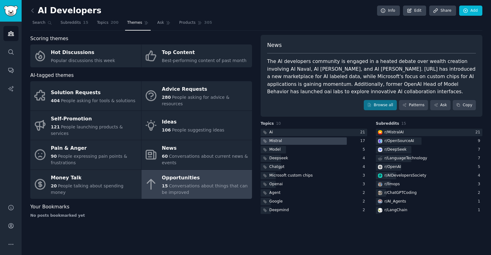
click at [304, 141] on div at bounding box center [304, 141] width 86 height 8
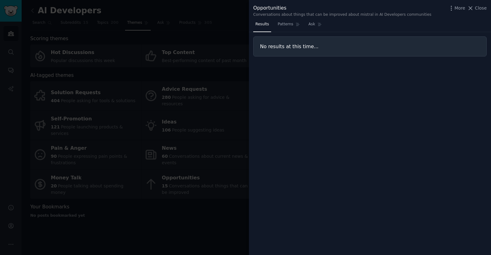
click at [220, 193] on div at bounding box center [245, 127] width 491 height 255
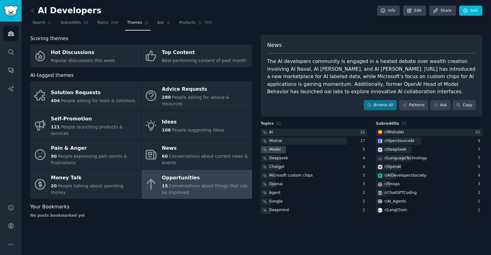
click at [280, 152] on div "Model" at bounding box center [274, 150] width 11 height 6
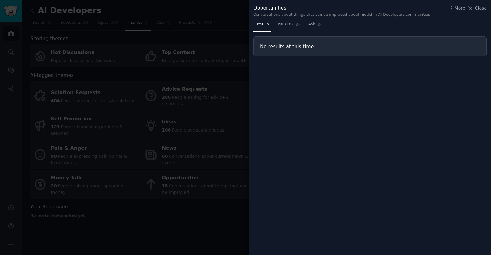
click at [209, 191] on div at bounding box center [245, 127] width 491 height 255
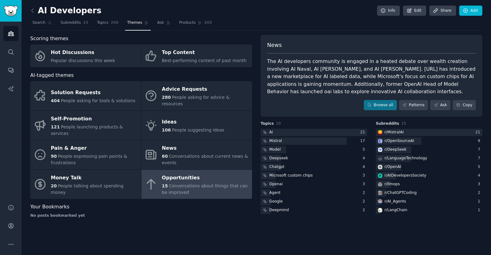
click at [54, 25] on nav "Search Subreddits 15 Topics 200 Themes Ask Products 305" at bounding box center [256, 24] width 452 height 13
click at [49, 24] on icon at bounding box center [50, 23] width 4 height 4
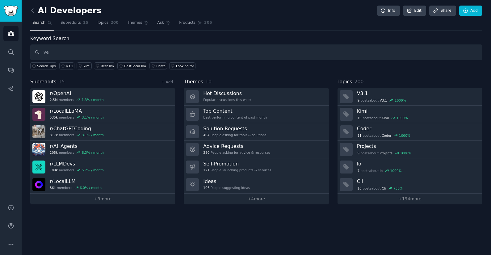
type input "v"
type input "embed"
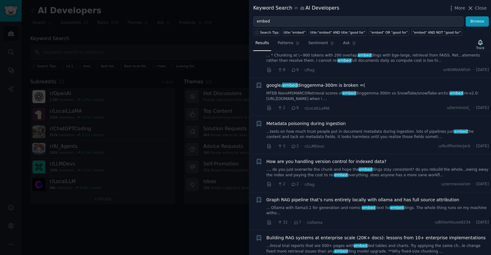
scroll to position [392, 0]
click at [195, 206] on div at bounding box center [245, 127] width 491 height 255
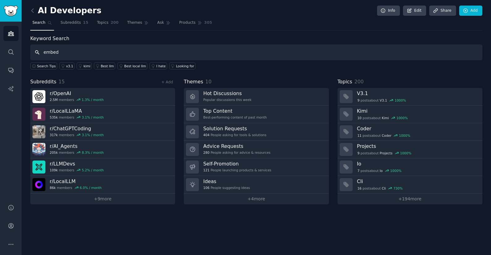
type input "embed"
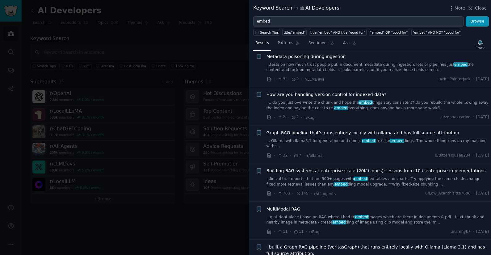
scroll to position [472, 0]
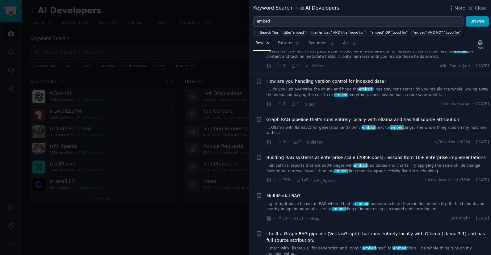
click at [389, 88] on link "..., do you just overwrite the chunk and hope the embed dings stay consistent? …" at bounding box center [377, 92] width 223 height 11
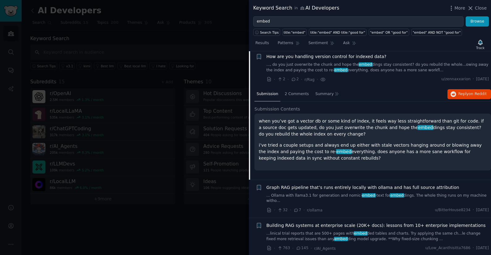
scroll to position [498, 0]
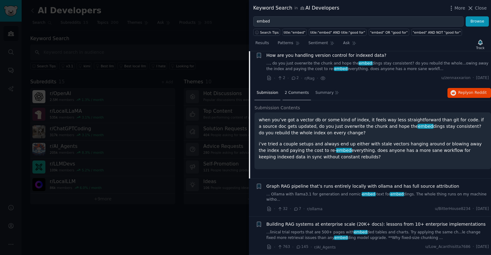
click at [294, 90] on span "2 Comments" at bounding box center [297, 93] width 24 height 6
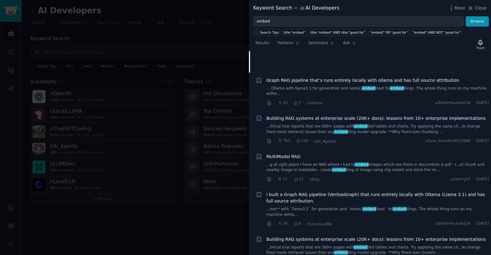
scroll to position [605, 0]
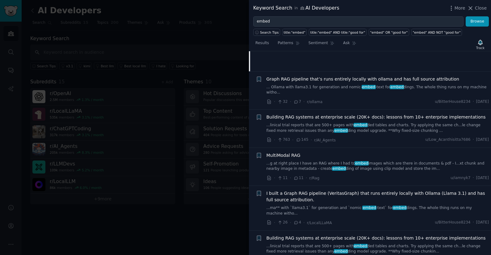
click at [375, 161] on link "...g at right place I have an RAG where I had to embed images which are there i…" at bounding box center [377, 166] width 223 height 11
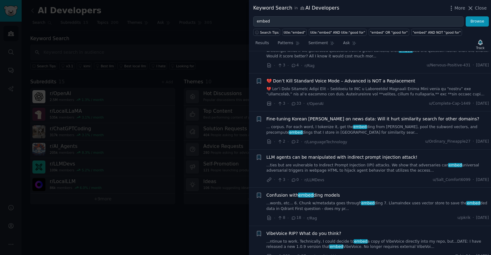
scroll to position [910, 0]
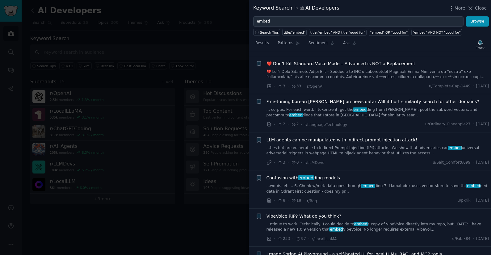
click at [386, 183] on link "...words, etc... 6. Chunk w/metadata goes through embed ding 7. LlamaIndex uses…" at bounding box center [377, 188] width 223 height 11
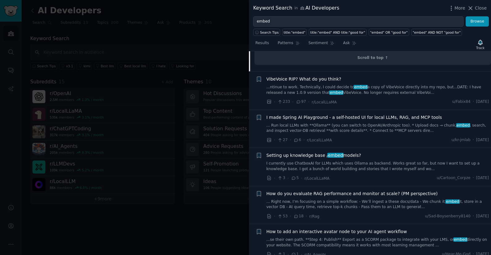
scroll to position [1110, 0]
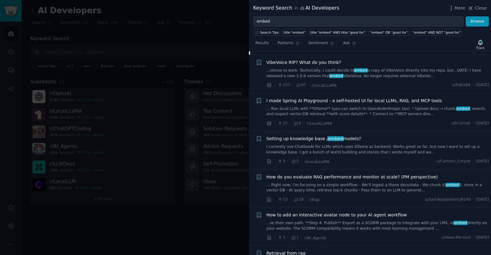
click at [346, 144] on link "I currently use ChatboxAI for LLMs which uses Ollama as backend. Works great so…" at bounding box center [377, 149] width 223 height 11
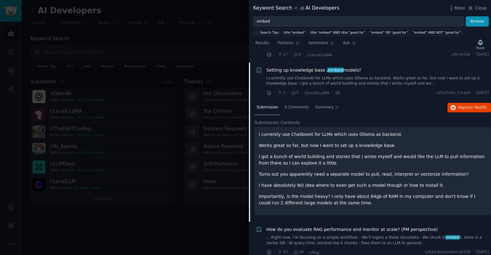
scroll to position [986, 0]
click at [297, 104] on span "5 Comments" at bounding box center [297, 107] width 24 height 6
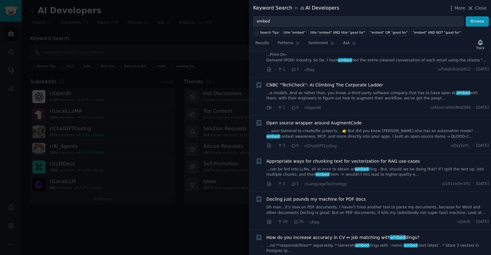
scroll to position [1219, 0]
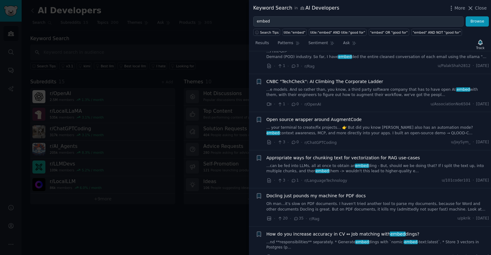
click at [329, 163] on link "...can be fed into LLMs, all at once to obtain an embed ding - But, should we b…" at bounding box center [377, 168] width 223 height 11
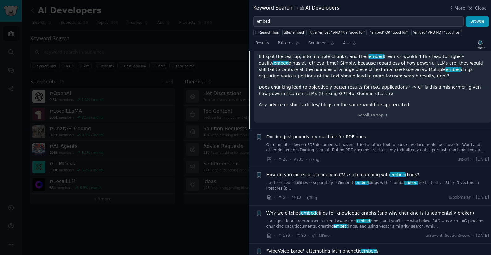
scroll to position [1357, 0]
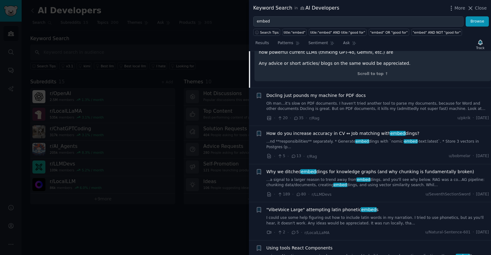
click at [175, 202] on div at bounding box center [245, 127] width 491 height 255
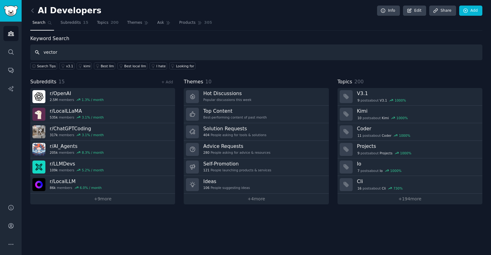
type input "vector"
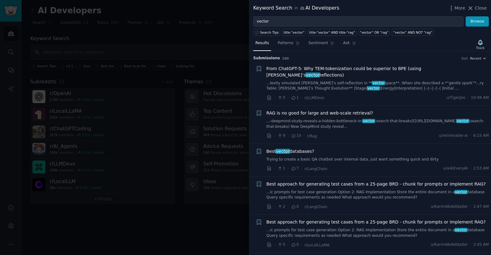
click at [386, 119] on link "...-deepmind-study-reveals-a-hidden-bottleneck-in- vector -search-that-breaks](…" at bounding box center [377, 124] width 223 height 11
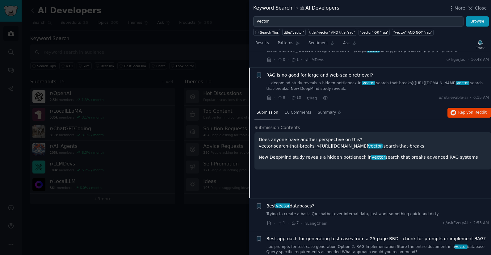
scroll to position [48, 0]
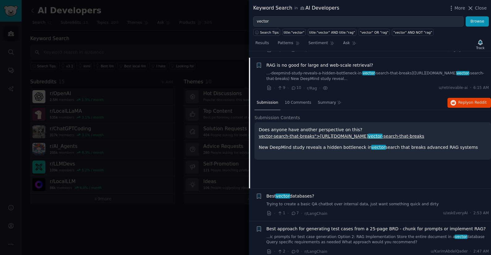
click at [373, 134] on link "vector-search-that-breaks">https://venturebeat.com/ai/new-deepmind-study-reveal…" at bounding box center [341, 136] width 165 height 5
click at [298, 100] on span "10 Comments" at bounding box center [298, 103] width 27 height 6
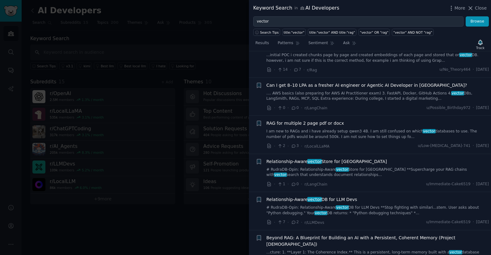
scroll to position [800, 0]
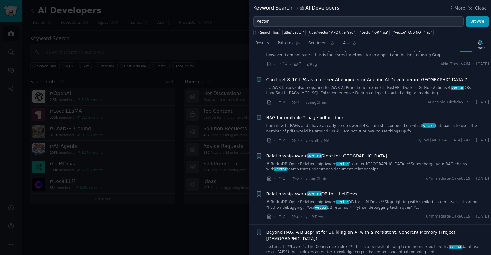
click at [389, 161] on link "# RudraDB-Opin: Relationship-Aware vector Store for LangChain **Supercharge you…" at bounding box center [377, 166] width 223 height 11
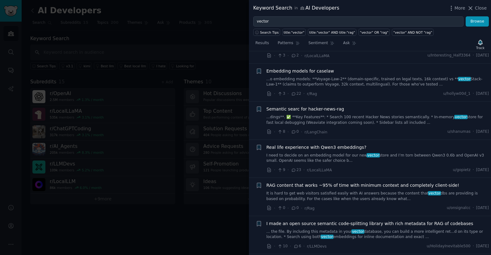
scroll to position [1540, 0]
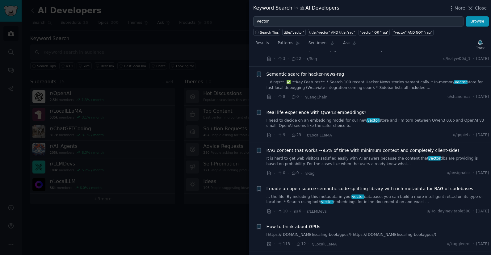
click at [394, 156] on link "It is hard to get web visitors satisfied easily with AI answers because the con…" at bounding box center [377, 161] width 223 height 11
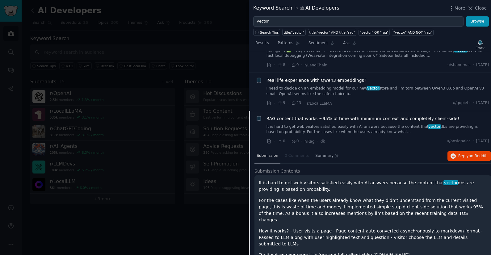
scroll to position [977, 0]
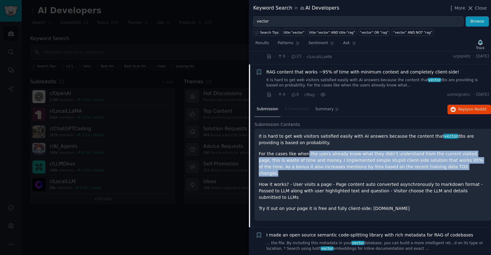
drag, startPoint x: 304, startPoint y: 141, endPoint x: 436, endPoint y: 154, distance: 132.1
click at [436, 154] on p "For the cases like when the users already know what they didn’t understand from…" at bounding box center [373, 164] width 228 height 26
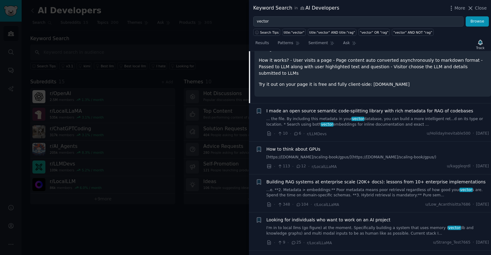
scroll to position [1102, 0]
click at [383, 186] on link "...e. **2. Metadata > embeddings:** Poor metadata means poor retrieval regardle…" at bounding box center [377, 191] width 223 height 11
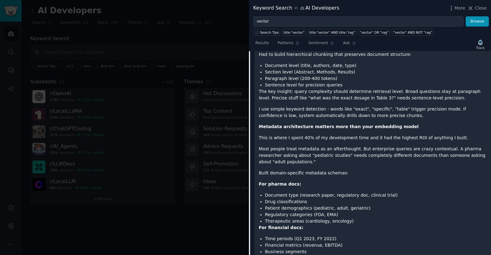
scroll to position [1395, 0]
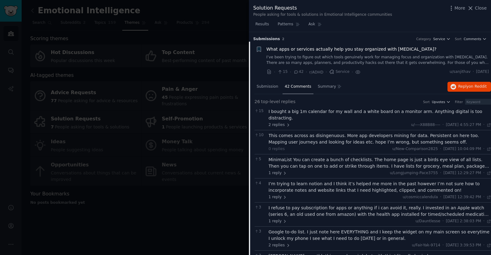
click at [89, 103] on div at bounding box center [245, 127] width 491 height 255
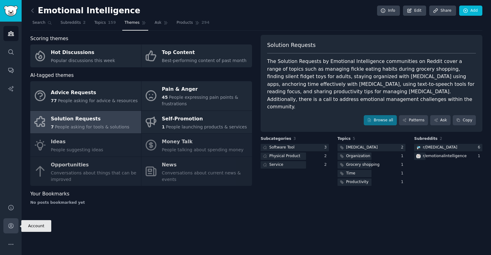
click at [10, 227] on icon "Sidebar" at bounding box center [10, 225] width 5 height 5
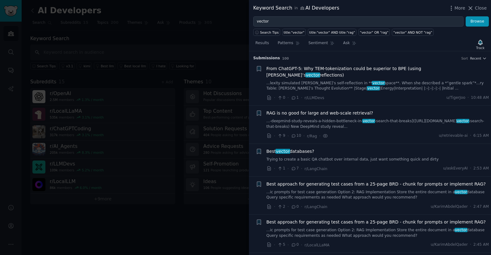
scroll to position [1395, 0]
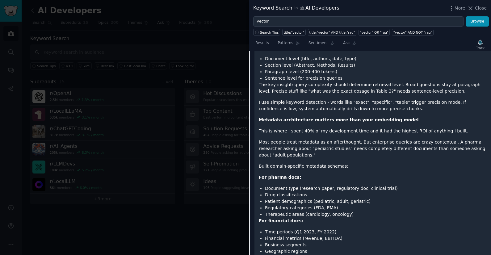
click at [314, 99] on p "I use simple keyword detection - words like "exact", "specific", "table" trigge…" at bounding box center [373, 105] width 228 height 13
click at [207, 94] on div at bounding box center [245, 127] width 491 height 255
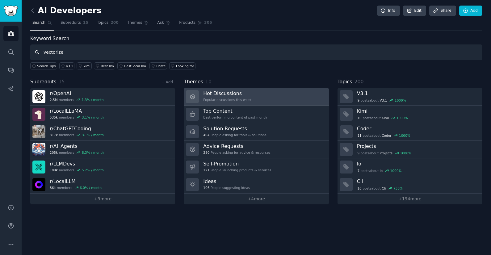
type input "vectorize"
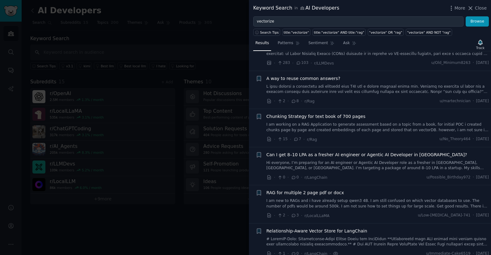
scroll to position [514, 0]
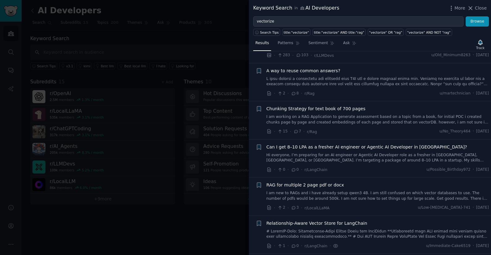
click at [390, 230] on link at bounding box center [377, 234] width 223 height 11
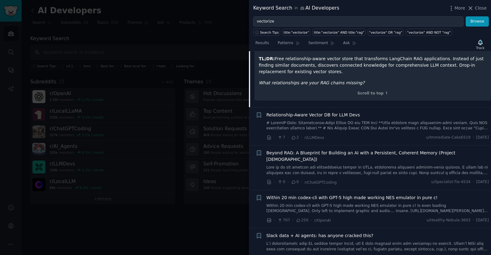
scroll to position [1317, 0]
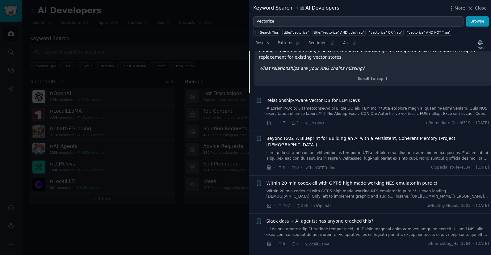
click at [197, 219] on div at bounding box center [245, 127] width 491 height 255
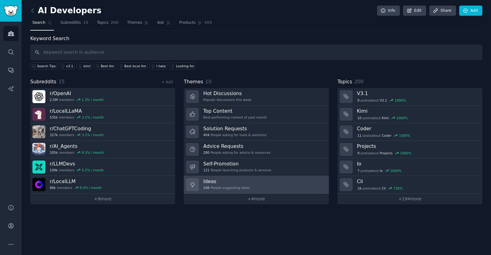
click at [225, 179] on h3 "Ideas" at bounding box center [226, 181] width 47 height 6
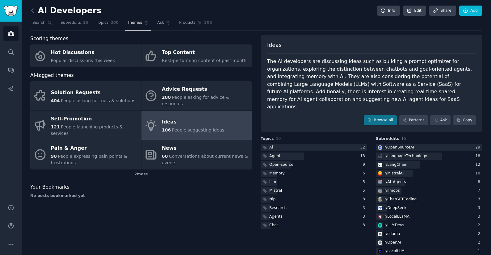
click at [310, 144] on div at bounding box center [314, 148] width 106 height 8
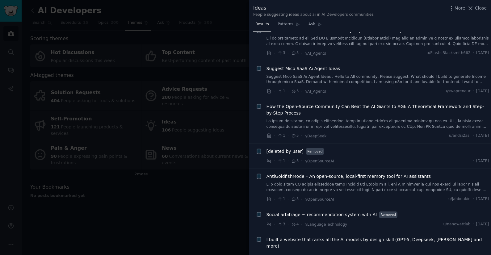
scroll to position [290, 0]
click at [359, 73] on div "Suggest Mico SaaS Ai Agent Ideas Suggest Mico SaaS Ai Agent Ideas : Hello to Al…" at bounding box center [377, 74] width 223 height 19
click at [359, 75] on link "Suggest Mico SaaS Ai Agent Ideas : Hello to All community, Please suggest, What…" at bounding box center [377, 78] width 223 height 11
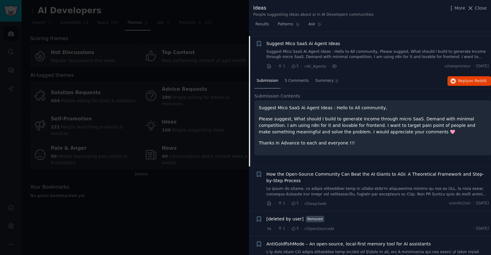
scroll to position [318, 0]
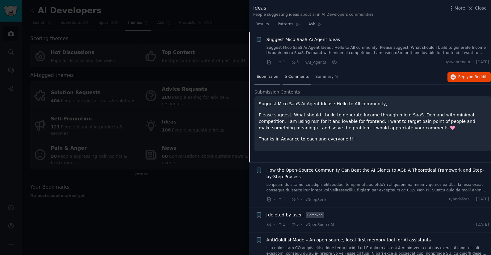
click at [296, 76] on span "5 Comments" at bounding box center [297, 77] width 24 height 6
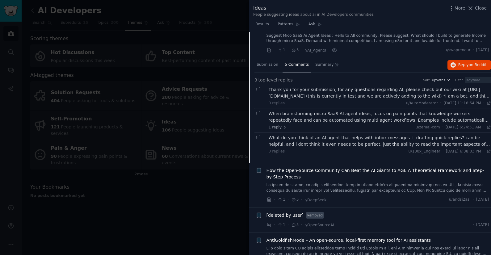
scroll to position [334, 0]
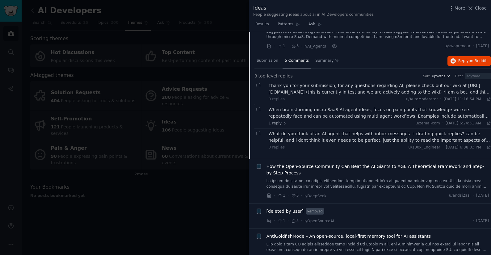
click at [351, 113] on div "When brainstorming micro SaaS AI agent ideas, focus on pain points that knowled…" at bounding box center [380, 112] width 223 height 13
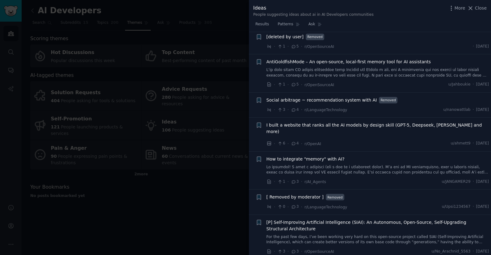
scroll to position [585, 0]
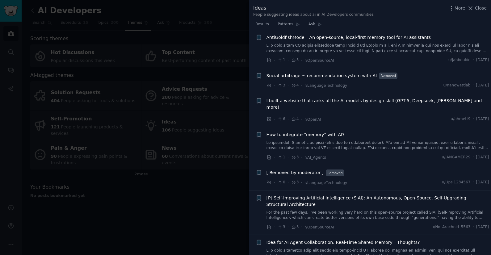
click at [237, 52] on div at bounding box center [245, 127] width 491 height 255
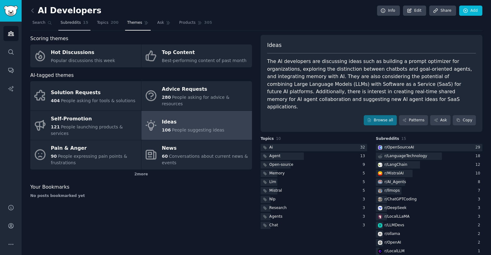
click at [69, 22] on span "Subreddits" at bounding box center [70, 23] width 20 height 6
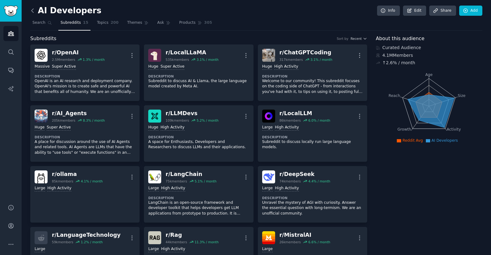
click at [35, 9] on icon at bounding box center [32, 10] width 6 height 6
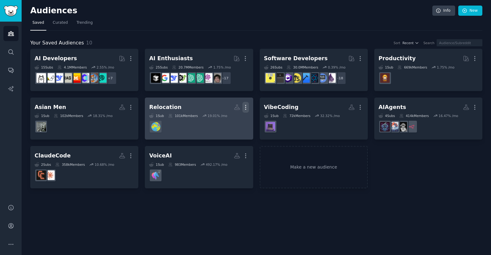
click at [247, 108] on icon "button" at bounding box center [245, 107] width 6 height 6
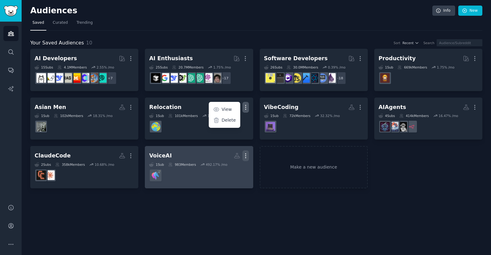
click at [244, 157] on icon "button" at bounding box center [245, 155] width 6 height 6
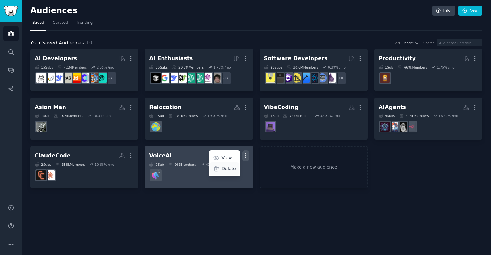
click at [234, 167] on p "Delete" at bounding box center [229, 168] width 14 height 6
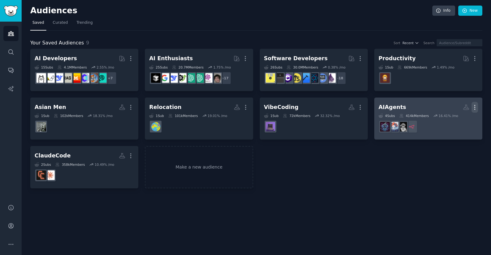
click at [476, 109] on icon "button" at bounding box center [474, 107] width 6 height 6
click at [461, 120] on p "Delete" at bounding box center [458, 120] width 14 height 6
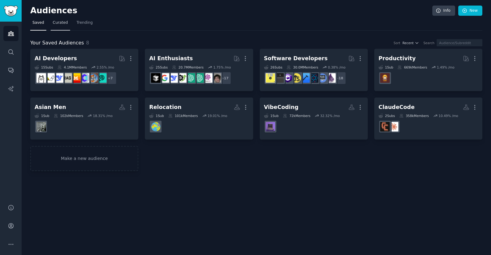
click at [61, 23] on span "Curated" at bounding box center [60, 23] width 15 height 6
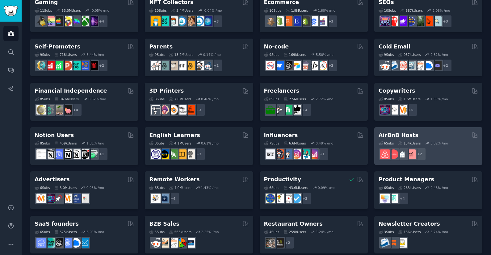
scroll to position [239, 0]
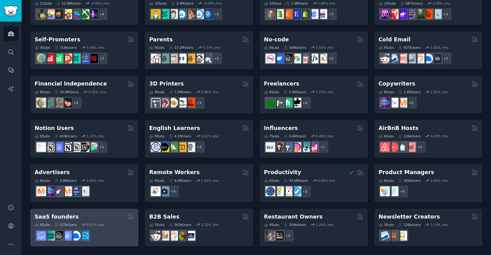
click at [92, 229] on div at bounding box center [84, 235] width 99 height 13
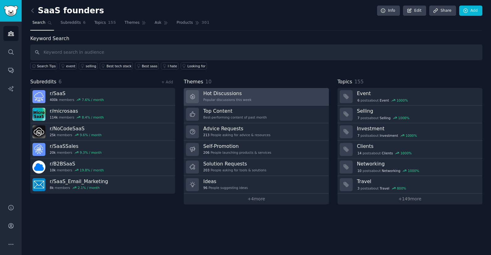
click at [241, 95] on h3 "Hot Discussions" at bounding box center [227, 93] width 48 height 6
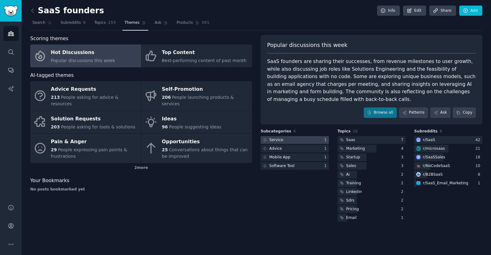
click at [298, 139] on div at bounding box center [295, 140] width 68 height 8
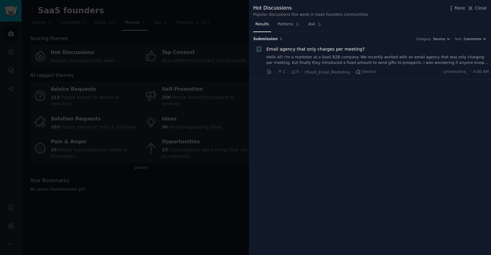
click at [396, 59] on link "Hello all! I'm a marketer at a SaaS B2B company. We recently worked with an ema…" at bounding box center [377, 60] width 223 height 11
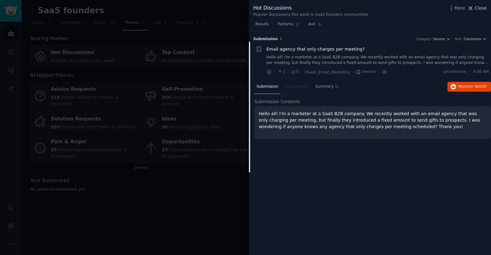
click at [479, 9] on span "Close" at bounding box center [481, 8] width 12 height 6
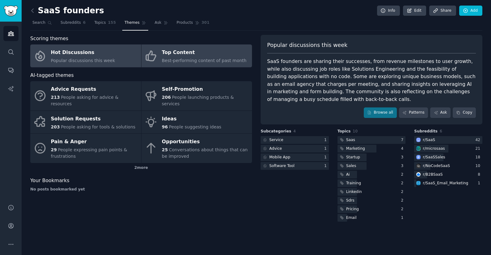
click at [215, 62] on span "Best-performing content of past month" at bounding box center [204, 60] width 85 height 5
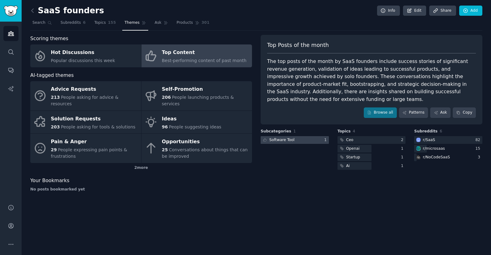
click at [289, 139] on div "Software Tool" at bounding box center [281, 140] width 25 height 6
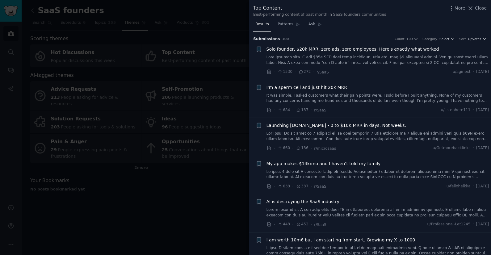
click at [364, 102] on link "It was simple. I asked customers what their pain points were. I sold before I b…" at bounding box center [377, 98] width 223 height 11
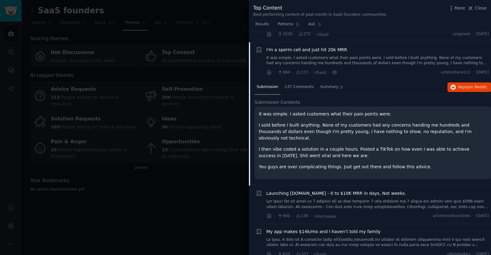
scroll to position [48, 0]
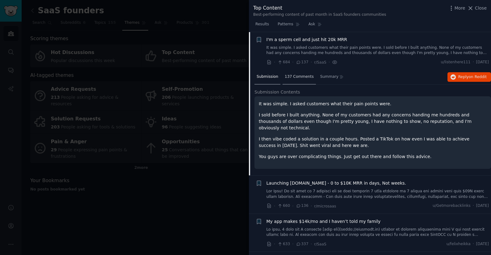
click at [294, 77] on span "137 Comments" at bounding box center [299, 77] width 29 height 6
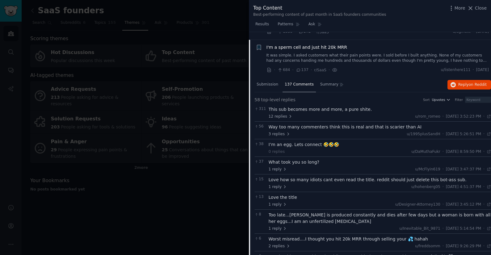
scroll to position [0, 0]
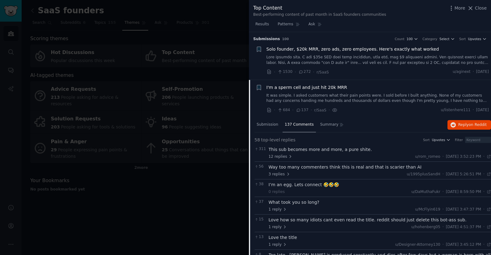
click at [356, 61] on link at bounding box center [377, 60] width 223 height 11
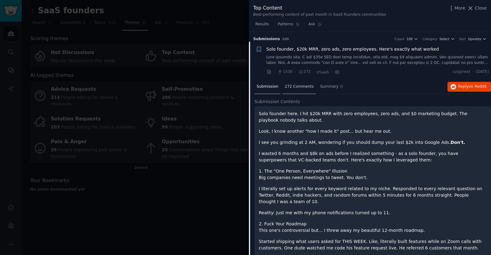
click at [299, 88] on span "272 Comments" at bounding box center [299, 87] width 29 height 6
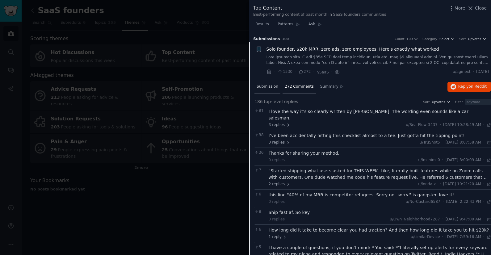
click at [270, 85] on span "Submission" at bounding box center [267, 87] width 22 height 6
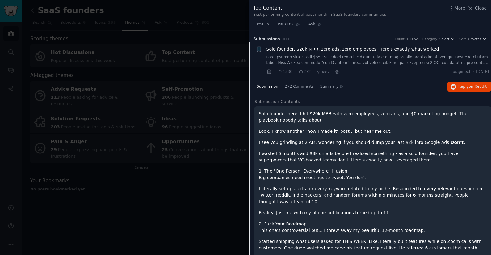
click at [358, 117] on p "Solo founder here. I hit $20k MRR with zero employees, zero ads, and $0 marketi…" at bounding box center [373, 116] width 228 height 13
click at [360, 111] on p "Solo founder here. I hit $20k MRR with zero employees, zero ads, and $0 marketi…" at bounding box center [373, 116] width 228 height 13
click at [372, 55] on link at bounding box center [377, 60] width 223 height 11
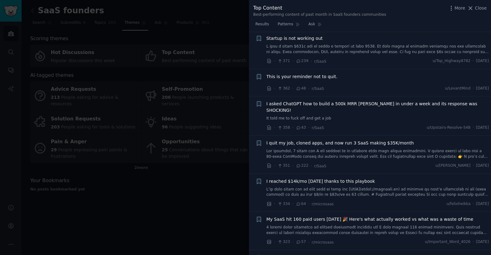
scroll to position [318, 0]
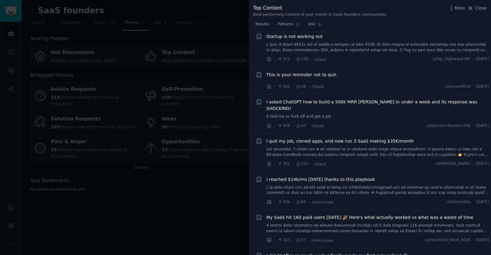
click at [349, 114] on link "It told me to fuck off and get a job" at bounding box center [377, 117] width 223 height 6
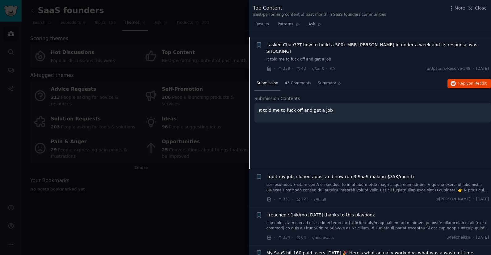
scroll to position [380, 0]
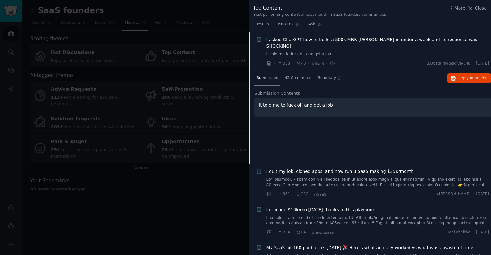
click at [197, 167] on div at bounding box center [245, 127] width 491 height 255
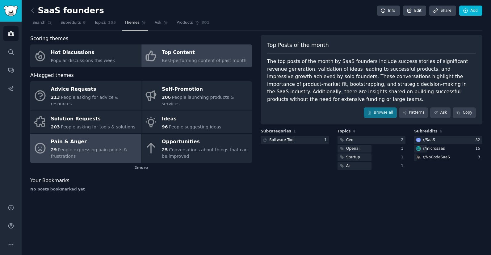
click at [99, 147] on span "People expressing pain points & frustrations" at bounding box center [89, 152] width 76 height 11
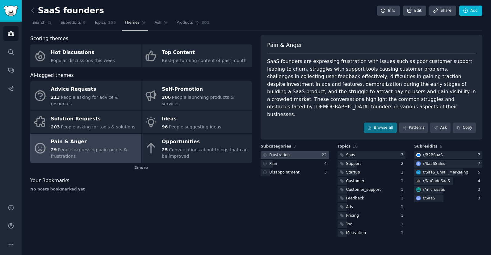
click at [287, 152] on div "Frustration" at bounding box center [279, 155] width 20 height 6
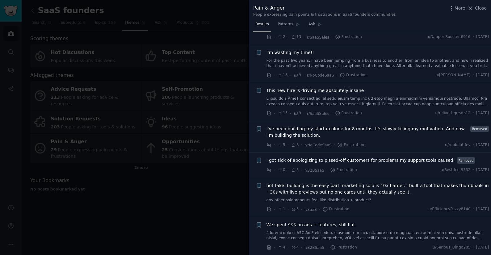
scroll to position [99, 0]
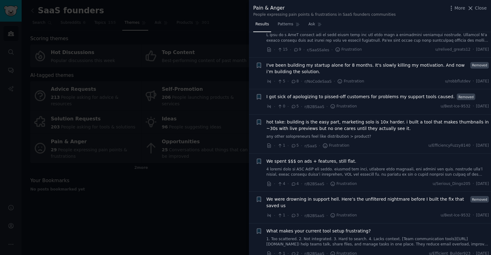
click at [377, 65] on span "I've been building my startup alone for 8 months. It's slowly killing my motiva…" at bounding box center [367, 68] width 202 height 13
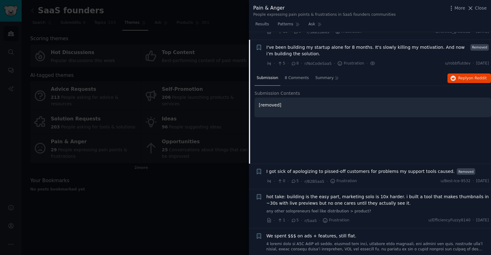
scroll to position [187, 0]
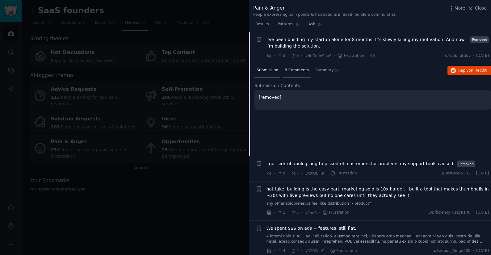
click at [300, 67] on div "8 Comments" at bounding box center [296, 70] width 28 height 15
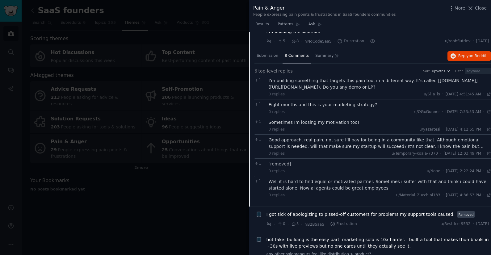
scroll to position [208, 0]
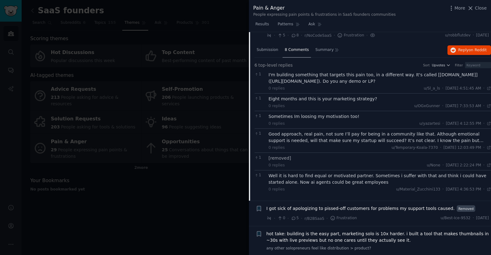
click at [352, 101] on div "Eight months and this is your marketing strategy?" at bounding box center [380, 99] width 223 height 6
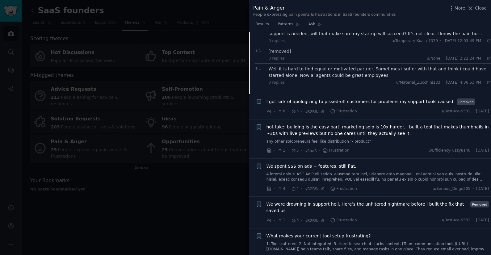
scroll to position [321, 0]
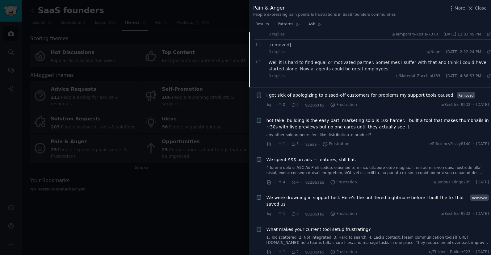
click at [380, 102] on div "· 0 · 5 · r/B2BSaaS · Frustration u/Best-Ice-9532 · Mon 9/1/2025" at bounding box center [377, 105] width 223 height 6
click at [382, 98] on div "I got sick of apologizing to pissed-off customers for problems my support tools…" at bounding box center [377, 100] width 223 height 16
click at [382, 95] on span "I got sick of apologizing to pissed-off customers for problems my support tools…" at bounding box center [360, 95] width 188 height 6
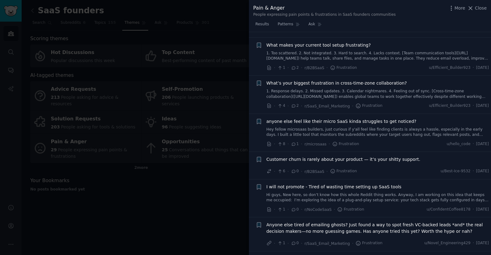
scroll to position [467, 0]
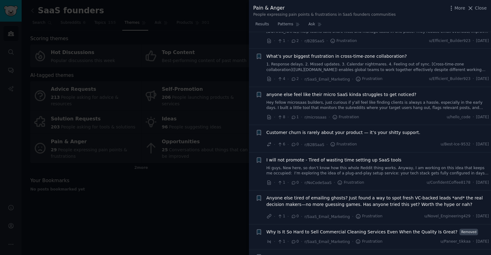
click at [404, 102] on link "Hey fellow microsaas builders, just curious if y'all feel like finding clients …" at bounding box center [377, 105] width 223 height 11
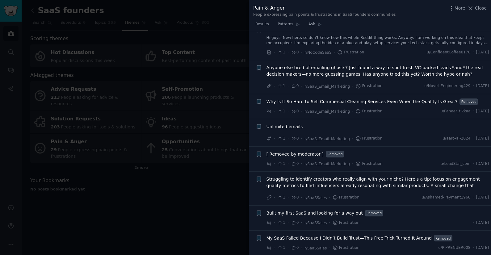
scroll to position [598, 0]
click at [390, 240] on span "My SaaS Failed Because I Didn’t Build Trust—This Free Trick Turned It Around" at bounding box center [348, 237] width 165 height 6
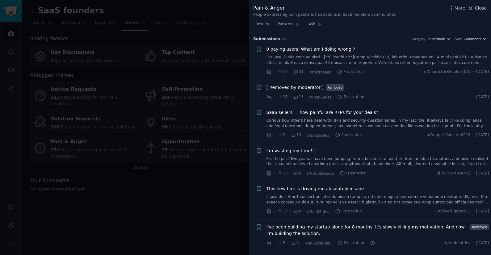
click at [476, 8] on span "Close" at bounding box center [481, 8] width 12 height 6
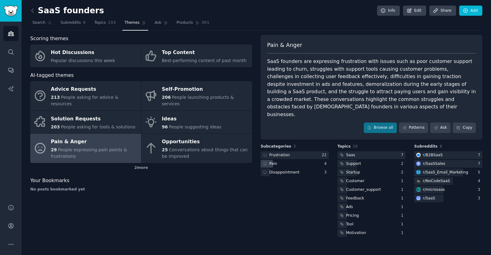
click at [295, 160] on div "Pain" at bounding box center [295, 164] width 68 height 8
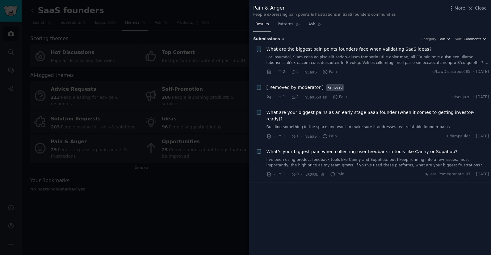
click at [345, 86] on div "[ Removed by moderator ] Removed" at bounding box center [377, 87] width 223 height 6
click at [348, 93] on div "[ Removed by moderator ] Removed · 1 · 2 · r/SaaSSales · Pain u/senjuzu · Tue 8…" at bounding box center [377, 92] width 223 height 16
click at [300, 90] on span "[ Removed by moderator ]" at bounding box center [294, 87] width 57 height 6
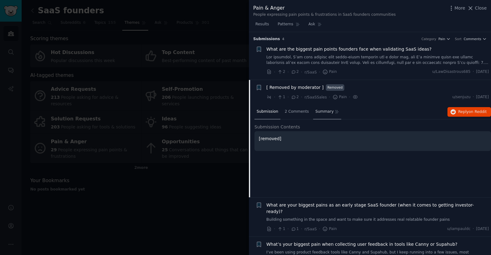
scroll to position [13, 0]
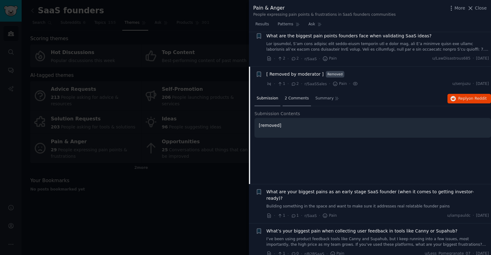
click at [294, 94] on div "2 Comments" at bounding box center [296, 98] width 28 height 15
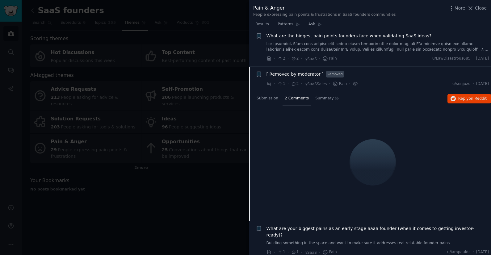
click at [362, 51] on link at bounding box center [377, 46] width 223 height 11
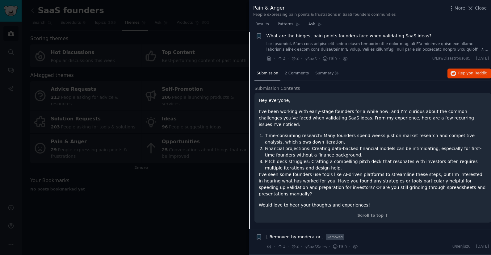
scroll to position [10, 0]
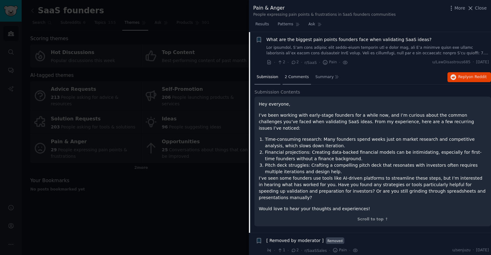
click at [296, 81] on div "2 Comments" at bounding box center [296, 77] width 28 height 15
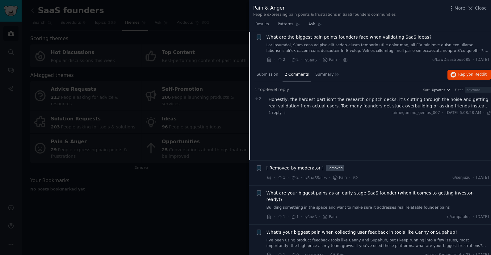
scroll to position [13, 0]
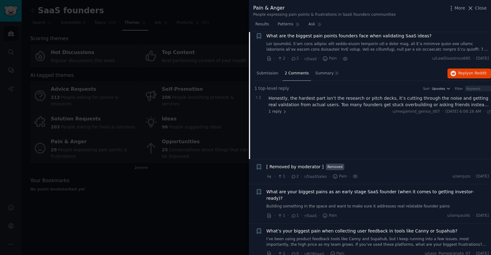
click at [378, 204] on link "Building something in the space and want to make sure it addresses real relatab…" at bounding box center [377, 207] width 223 height 6
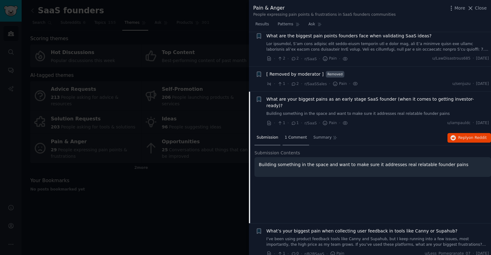
click at [299, 135] on div "1 Comment" at bounding box center [295, 138] width 27 height 15
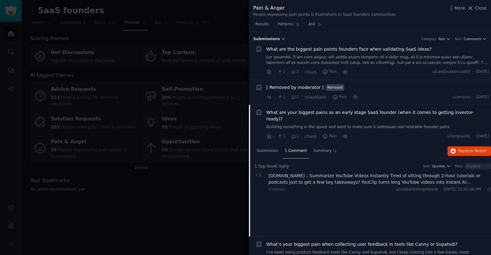
click at [372, 63] on link at bounding box center [377, 60] width 223 height 11
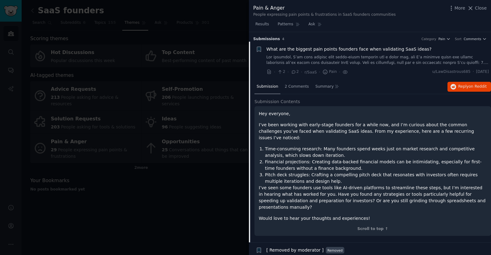
scroll to position [10, 0]
